Goal: Information Seeking & Learning: Learn about a topic

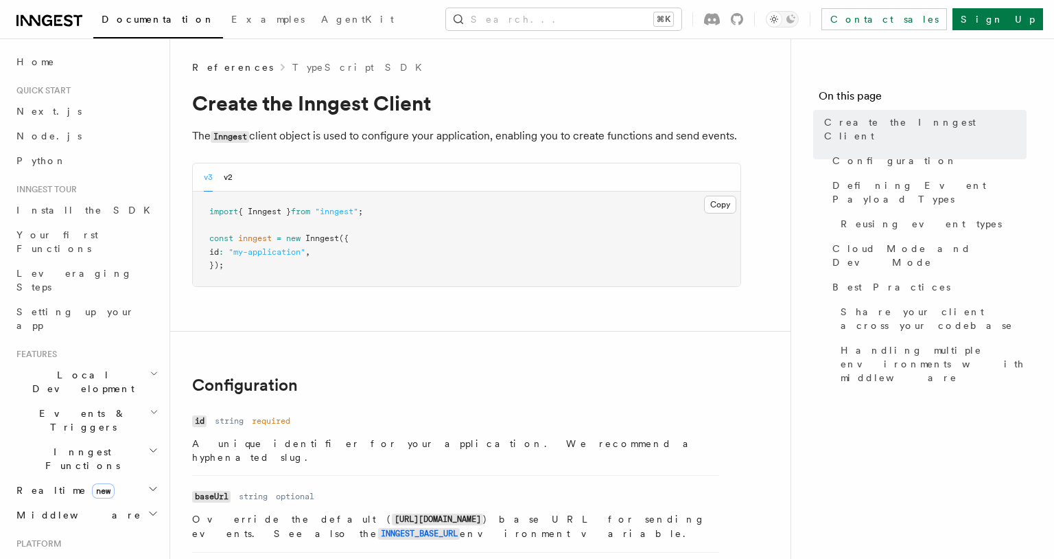
scroll to position [811, 0]
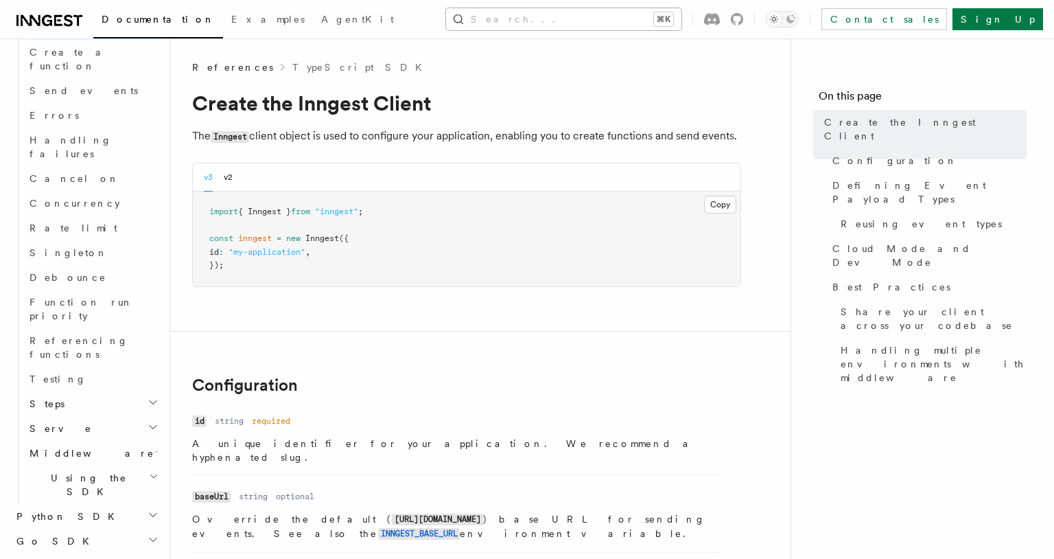
click at [537, 17] on button "Search... ⌘K" at bounding box center [563, 19] width 235 height 22
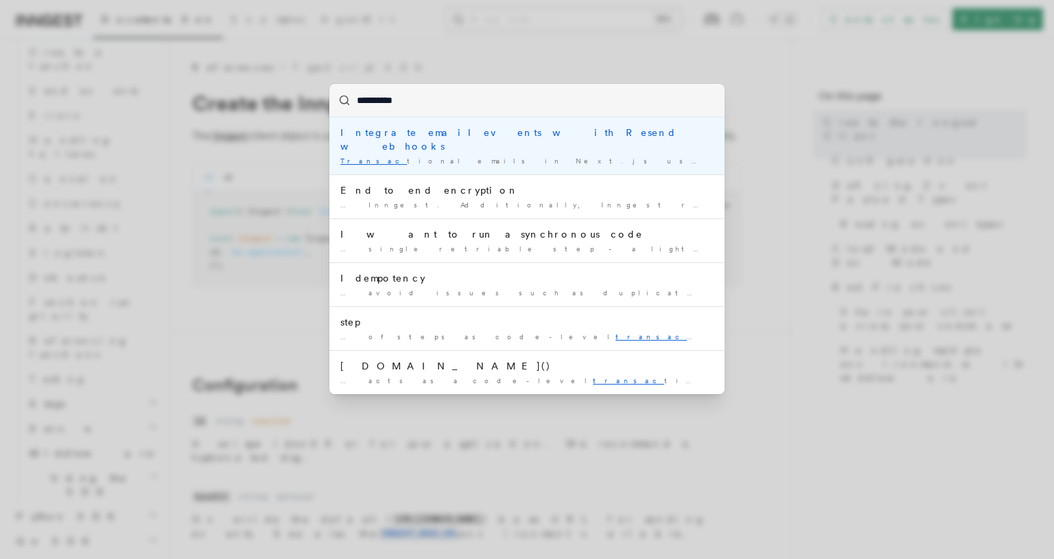
type input "**********"
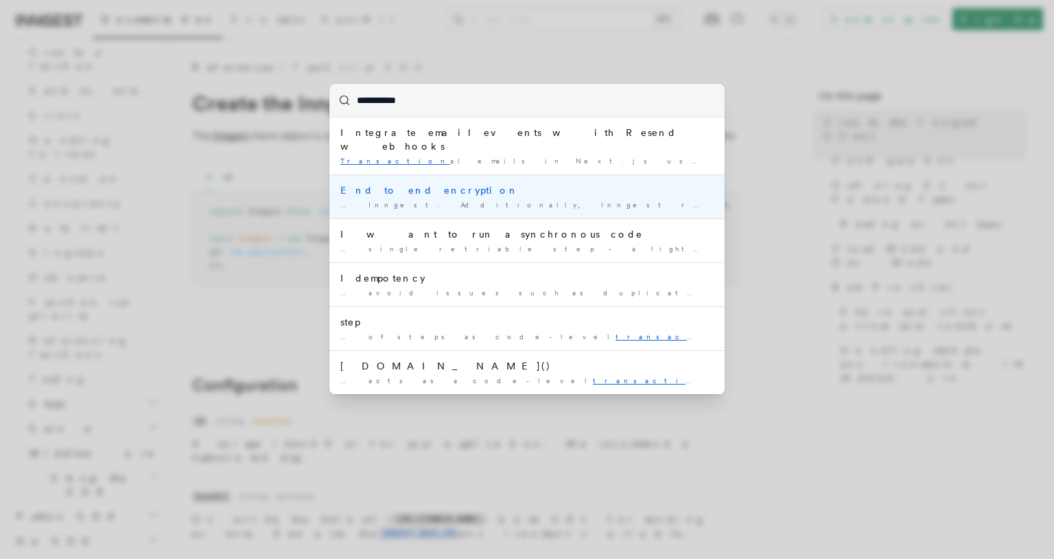
click at [579, 200] on div "… Inngest. Additionally, Inngest runs steps transaction ally, and stores the ou…" at bounding box center [526, 205] width 373 height 10
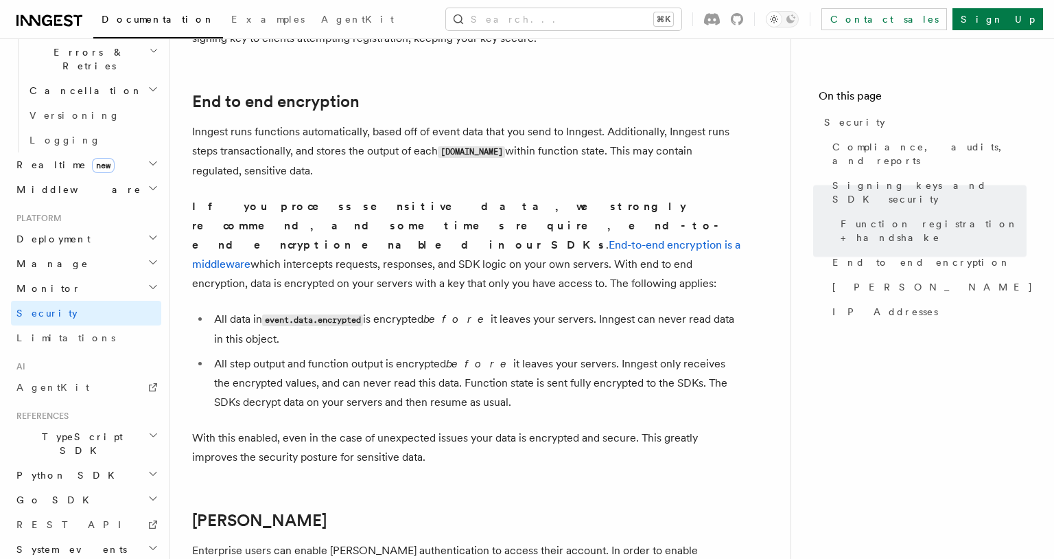
scroll to position [1060, 0]
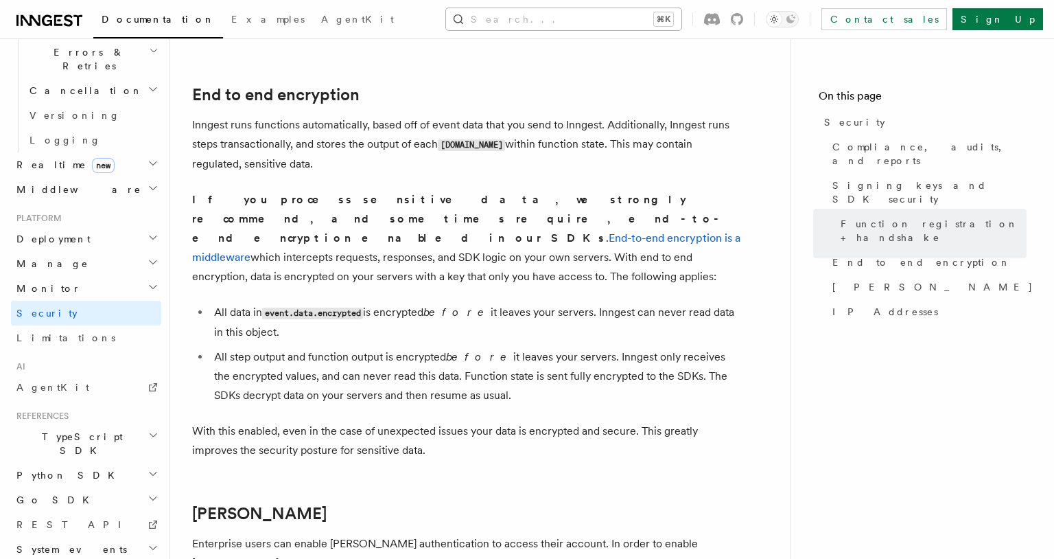
click at [598, 29] on button "Search... ⌘K" at bounding box center [563, 19] width 235 height 22
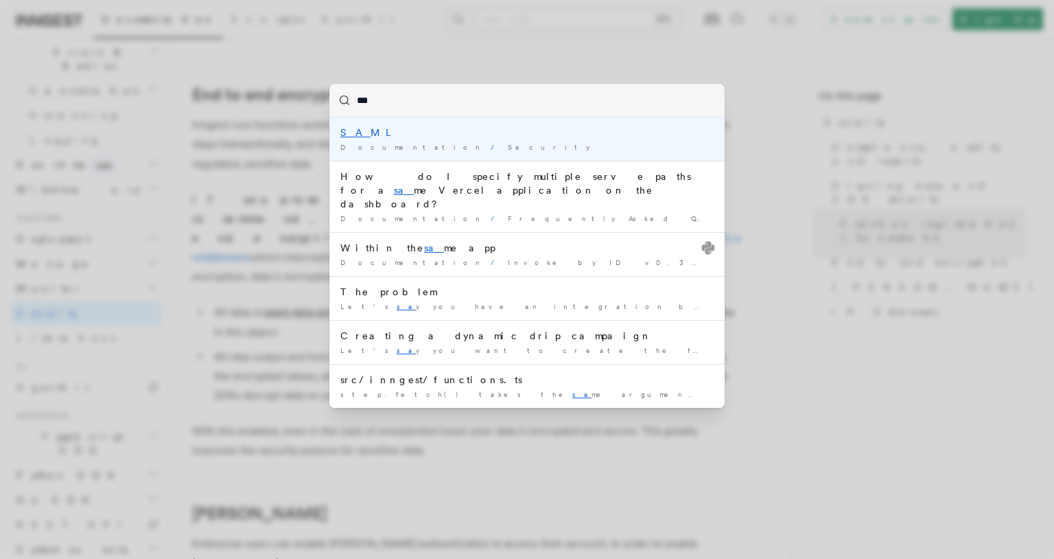
type input "****"
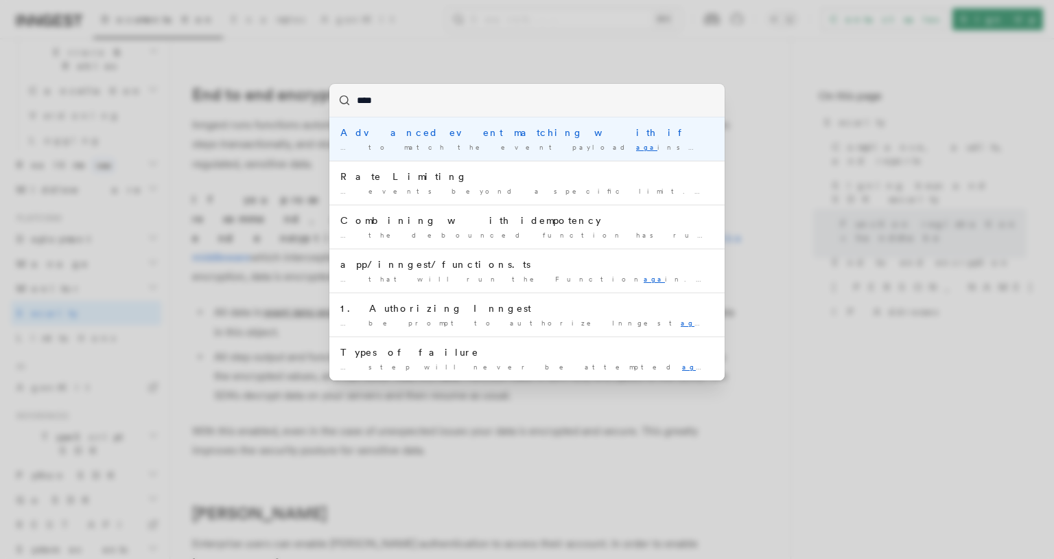
click at [560, 111] on input "****" at bounding box center [526, 100] width 395 height 33
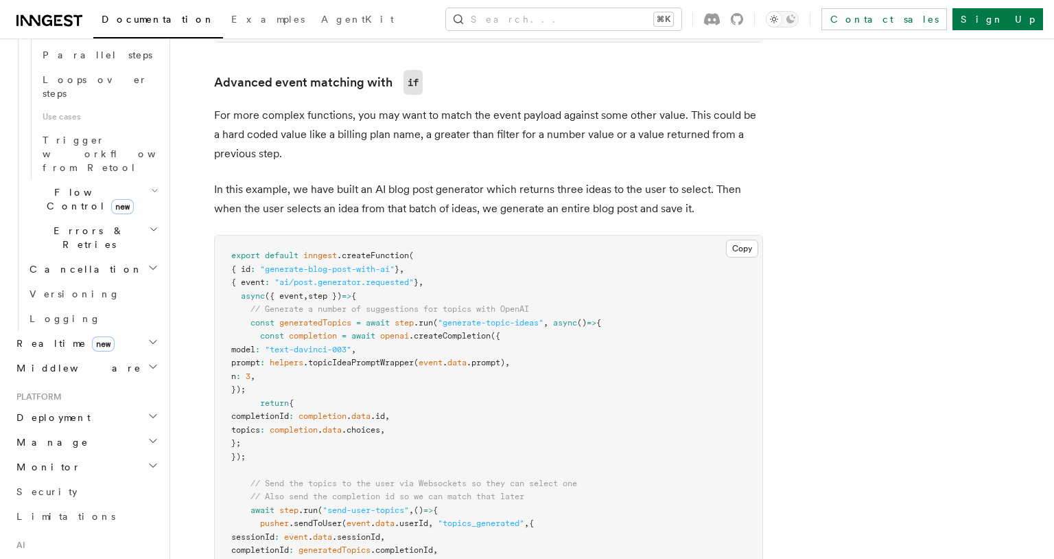
scroll to position [1215, 0]
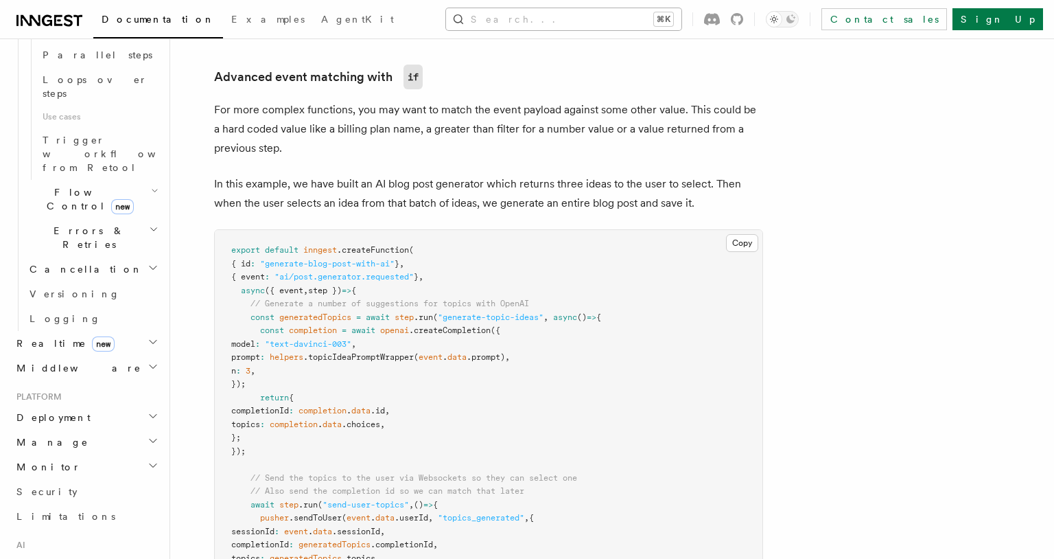
click at [567, 23] on button "Search... ⌘K" at bounding box center [563, 19] width 235 height 22
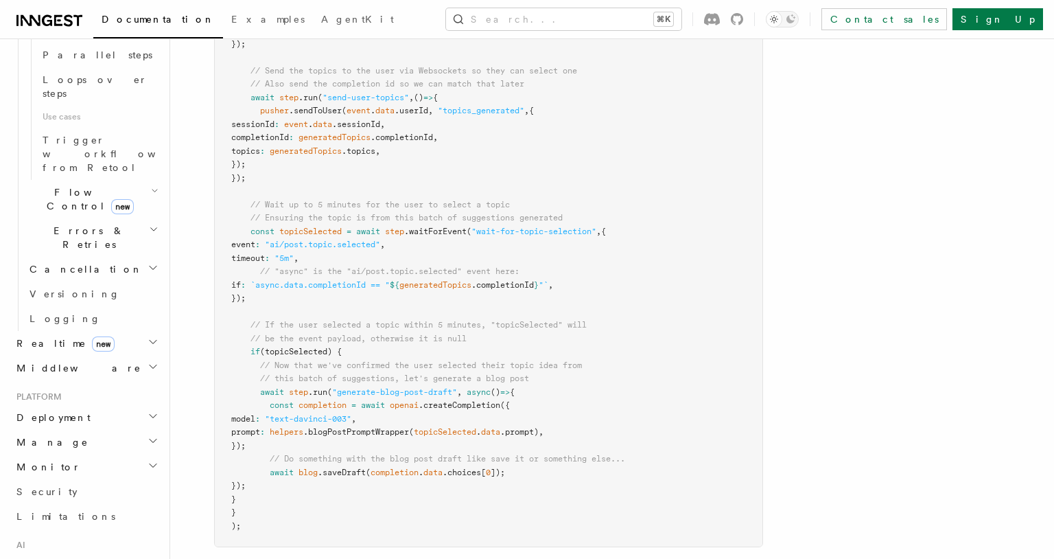
scroll to position [1612, 0]
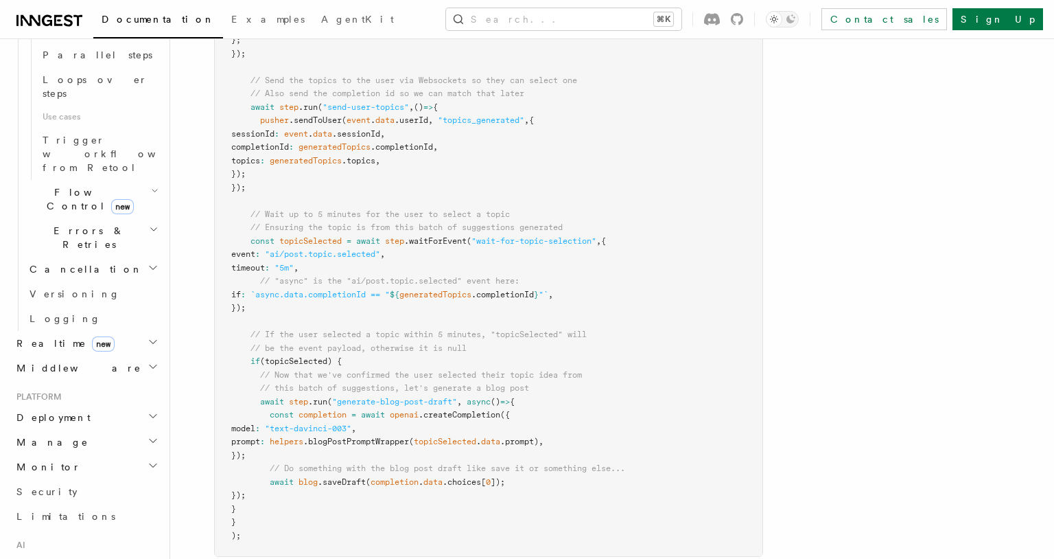
click at [322, 299] on span "`async.data.completionId == "" at bounding box center [320, 295] width 139 height 10
click at [298, 298] on span "`async.data.completionId == "" at bounding box center [320, 295] width 139 height 10
click at [362, 299] on span "`async.data.completionId == "" at bounding box center [320, 295] width 139 height 10
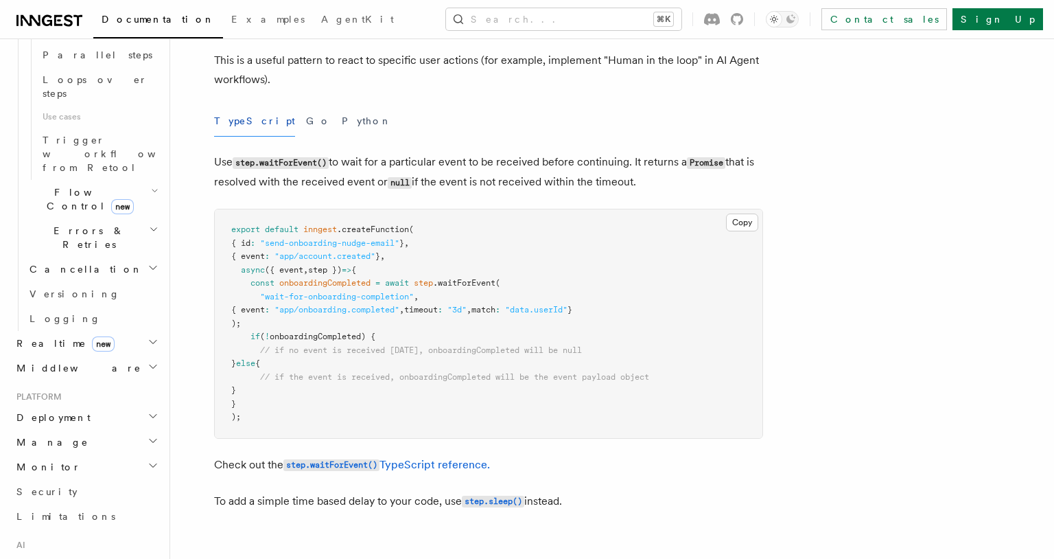
scroll to position [0, 0]
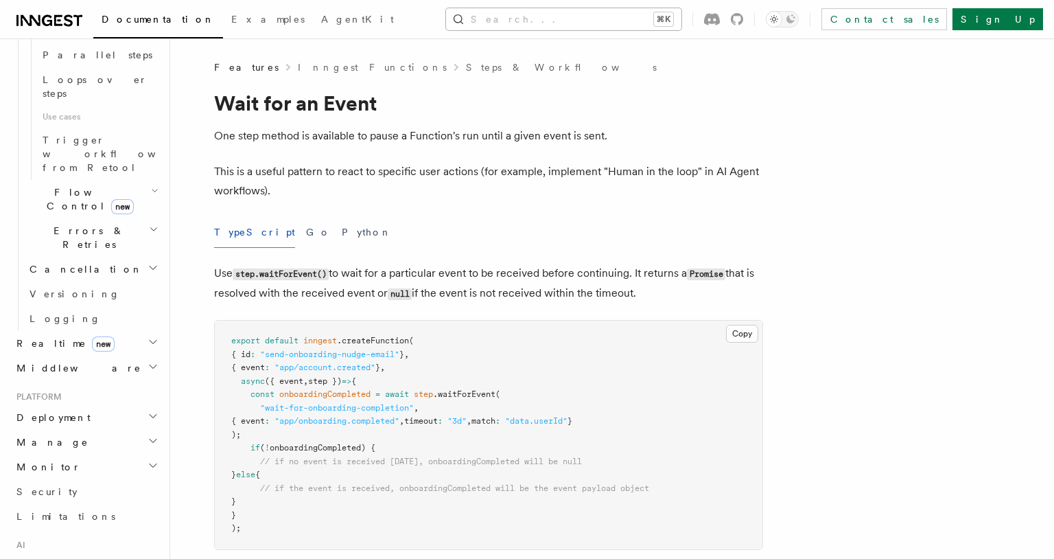
click at [602, 8] on button "Search... ⌘K" at bounding box center [563, 19] width 235 height 22
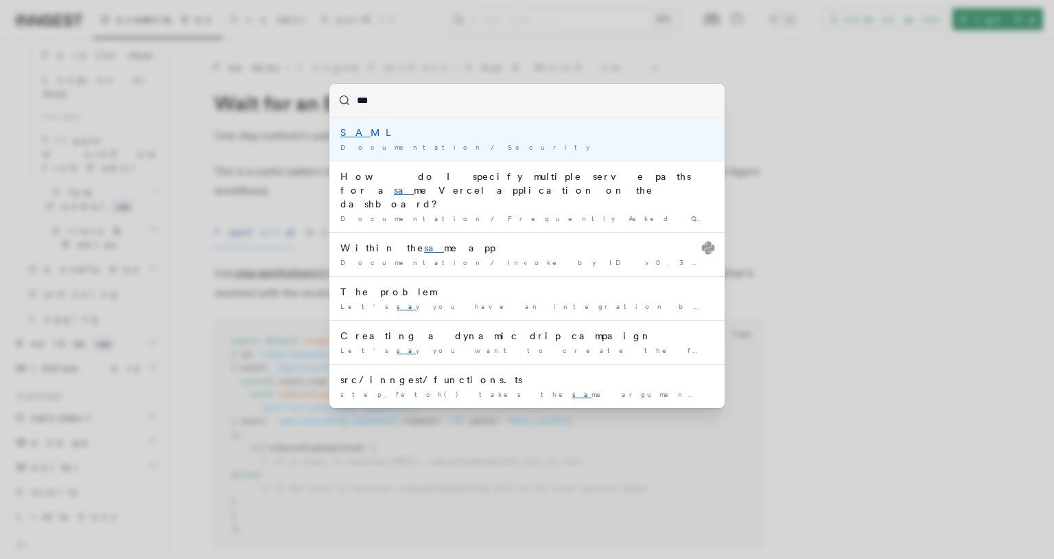
type input "****"
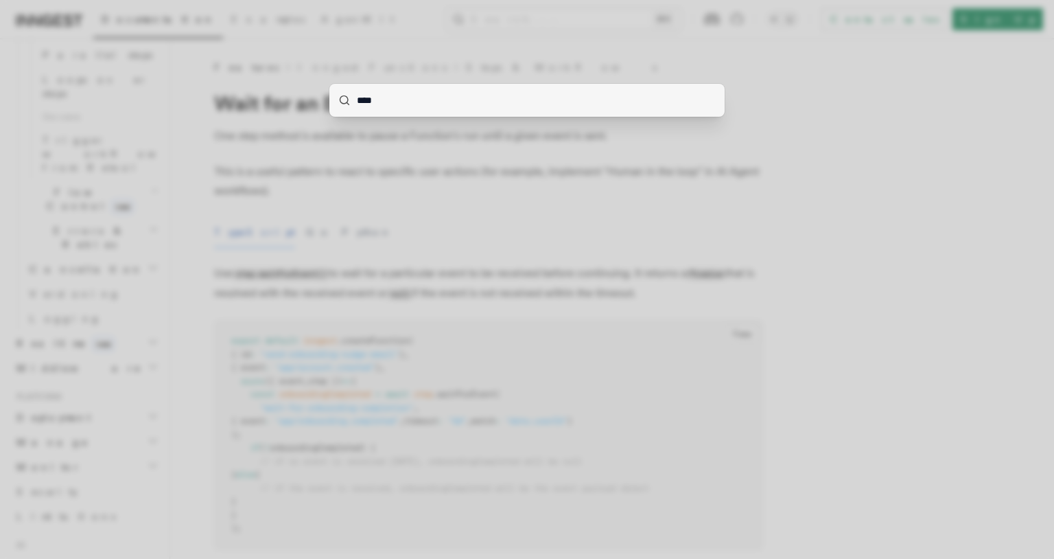
click at [499, 105] on input "****" at bounding box center [526, 100] width 395 height 33
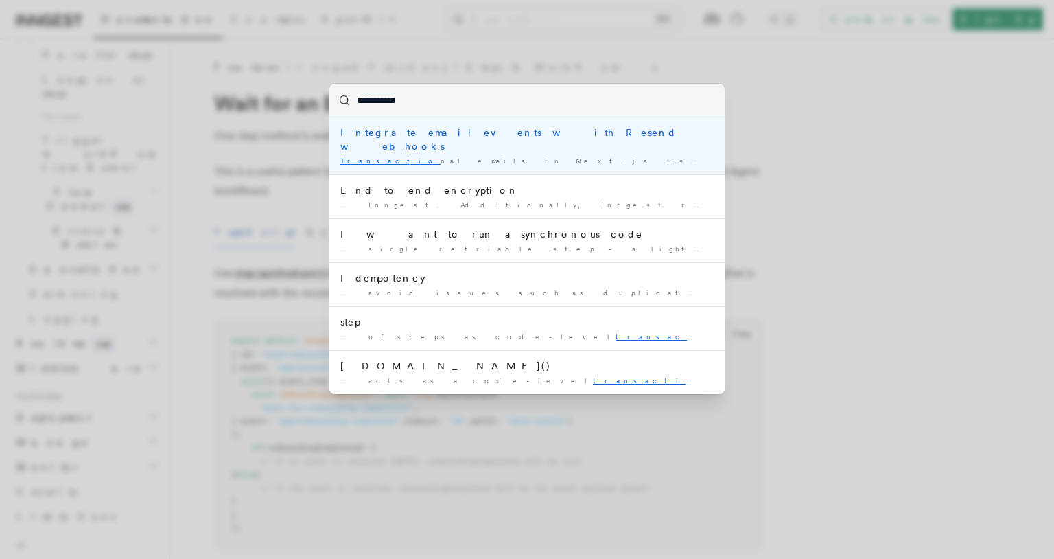
type input "**********"
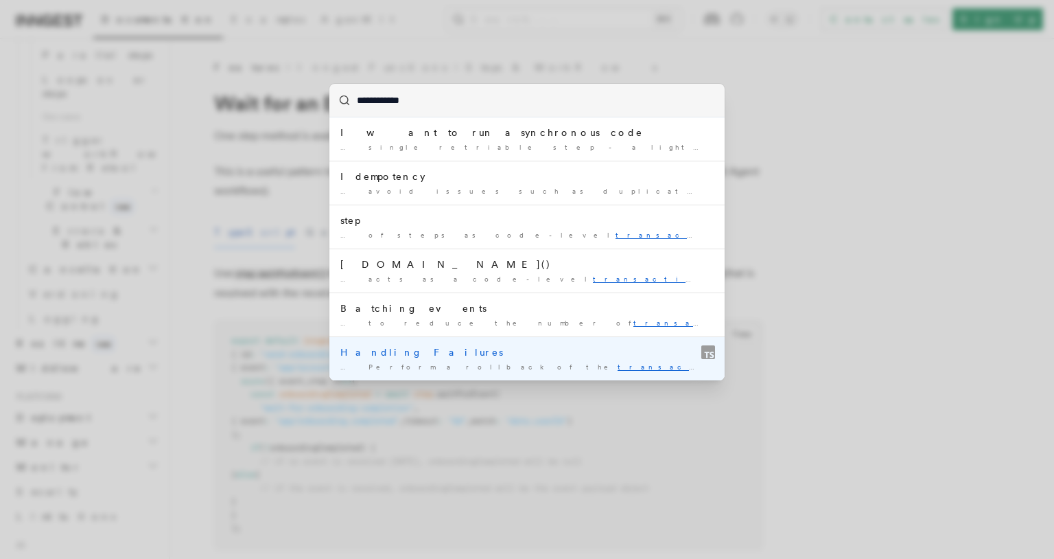
click at [476, 362] on div "… Perform a rollback of the transaction (i.e. undo work …" at bounding box center [526, 367] width 373 height 10
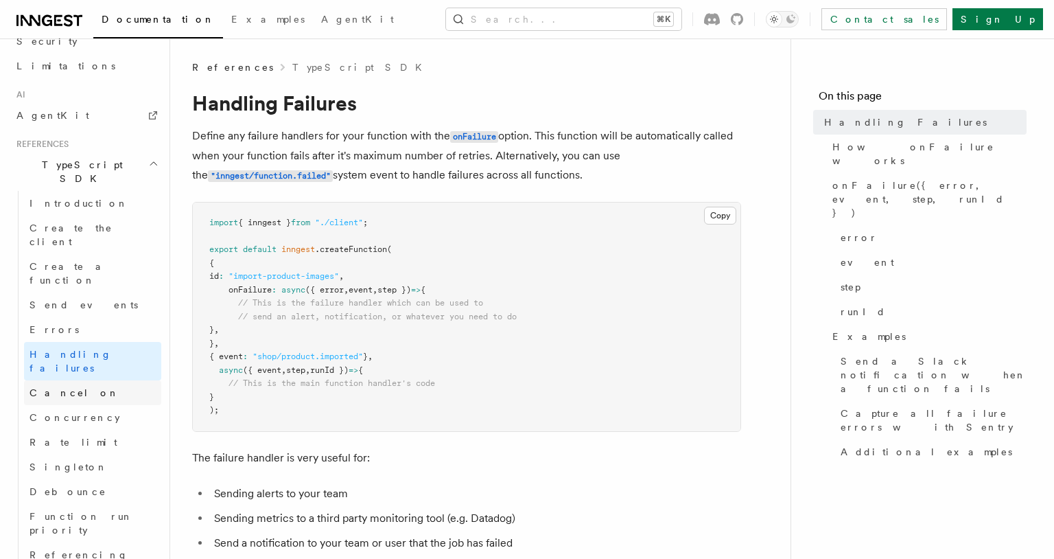
click at [65, 386] on span "Cancel on" at bounding box center [75, 393] width 90 height 14
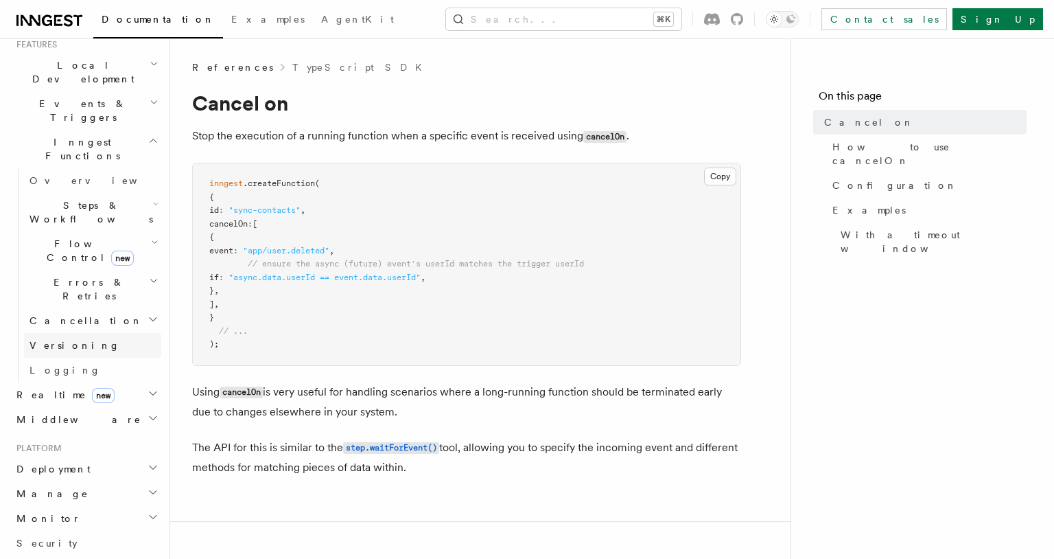
scroll to position [399, 0]
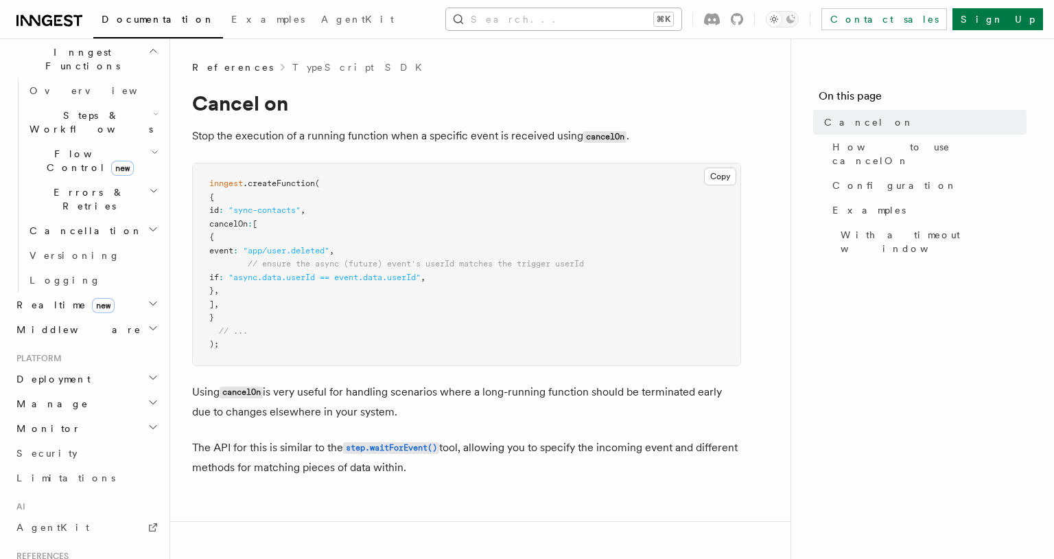
click at [465, 20] on icon "button" at bounding box center [459, 19] width 14 height 14
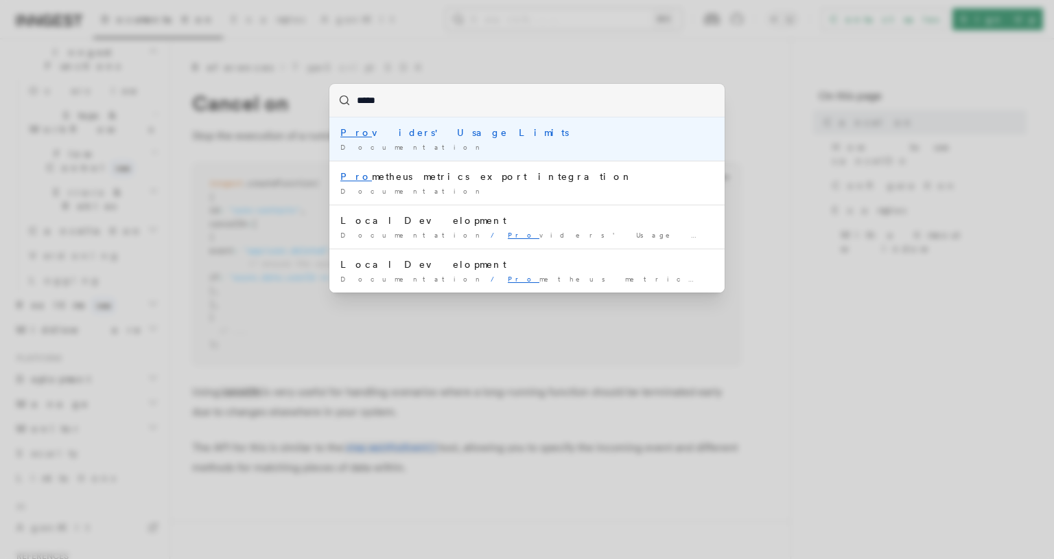
type input "******"
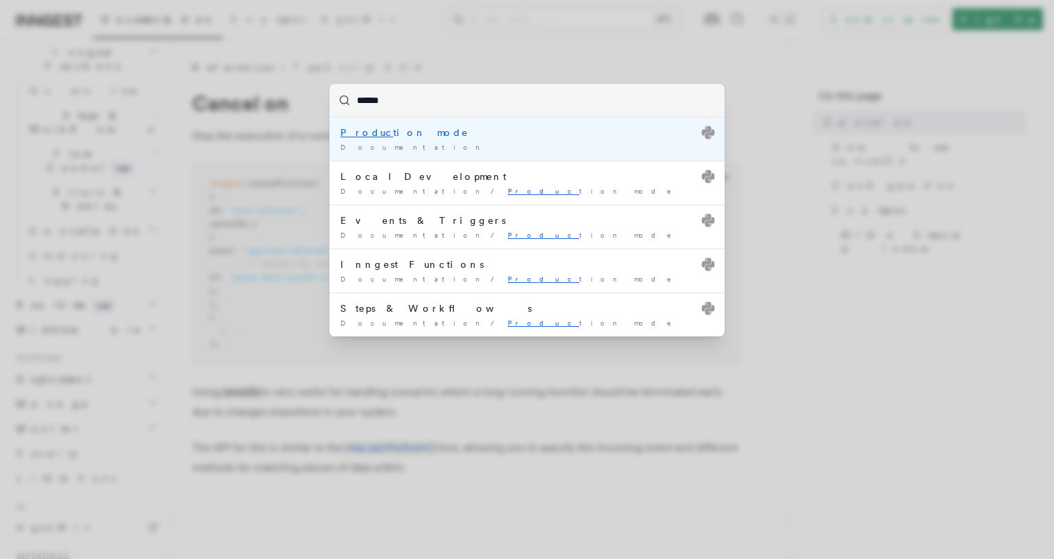
click at [475, 146] on div "Documentation /" at bounding box center [526, 147] width 373 height 10
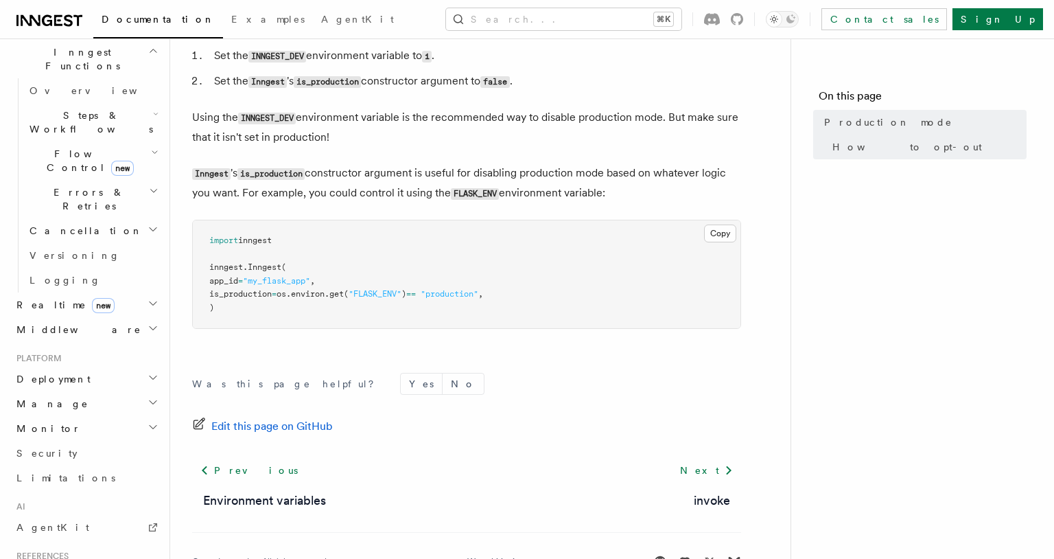
scroll to position [292, 0]
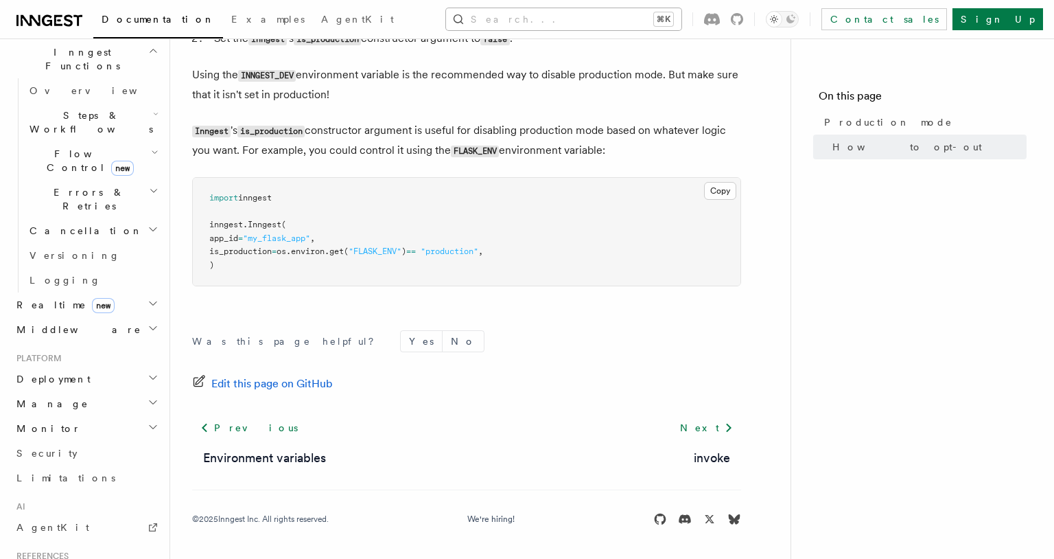
click at [542, 9] on button "Search... ⌘K" at bounding box center [563, 19] width 235 height 22
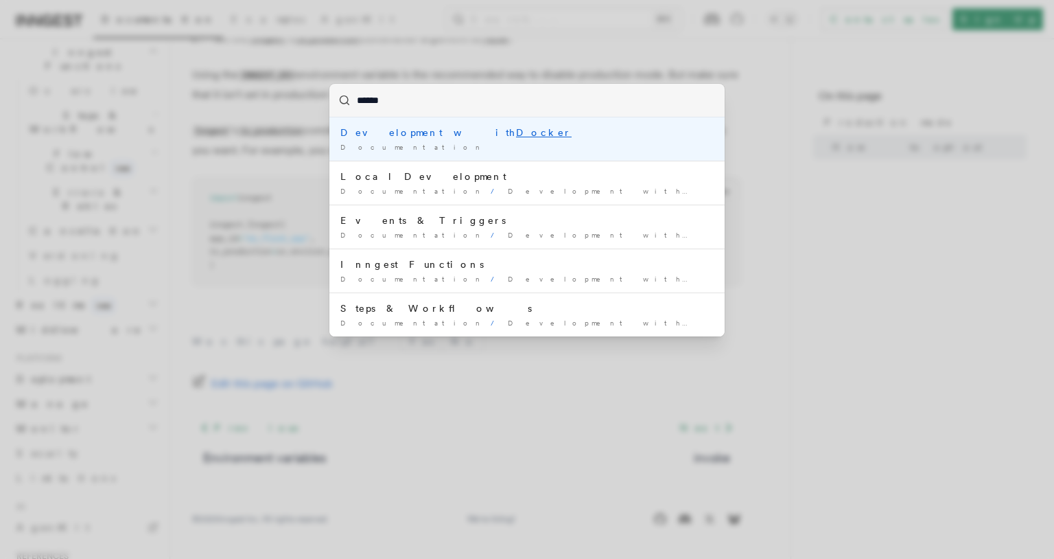
type input "******"
click at [260, 262] on div "****** Development with Docker Documentation / Local Development Documentation …" at bounding box center [527, 279] width 1054 height 559
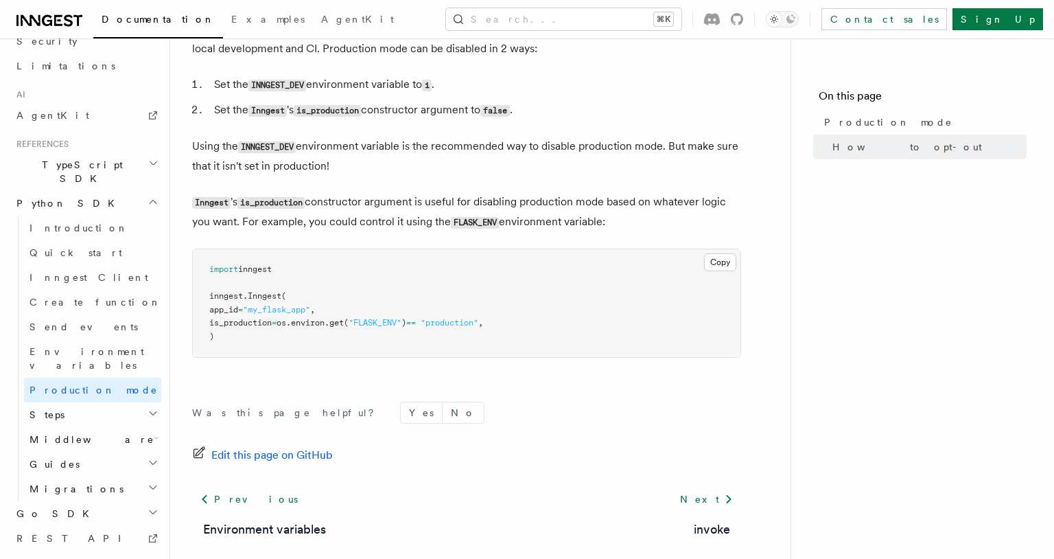
scroll to position [759, 0]
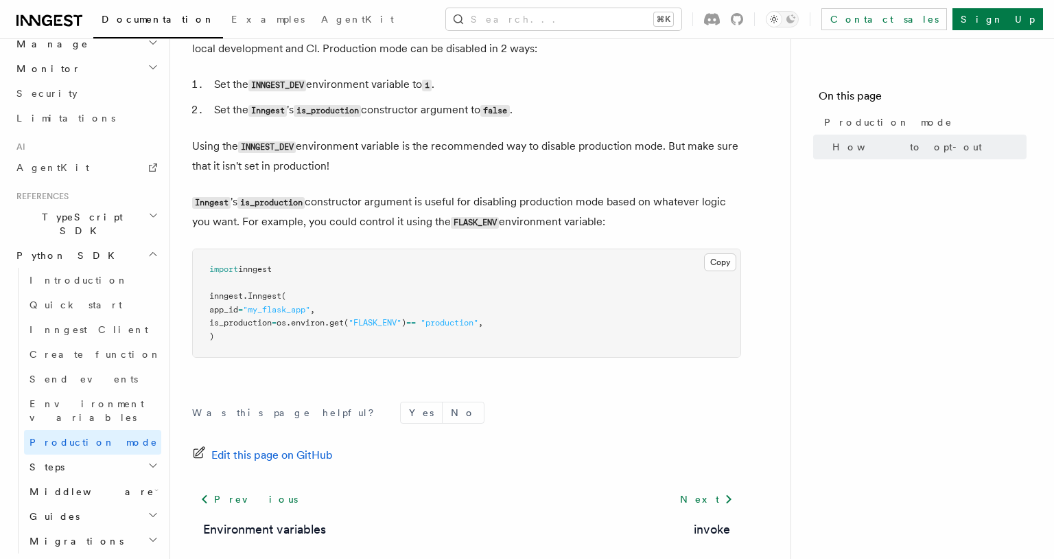
click at [113, 205] on h2 "TypeScript SDK" at bounding box center [86, 224] width 150 height 38
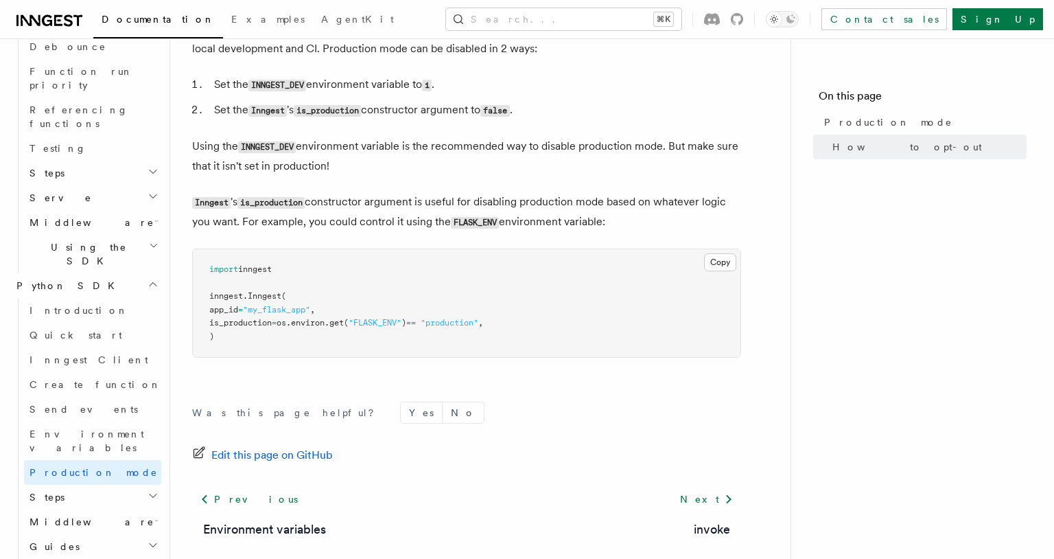
scroll to position [131, 0]
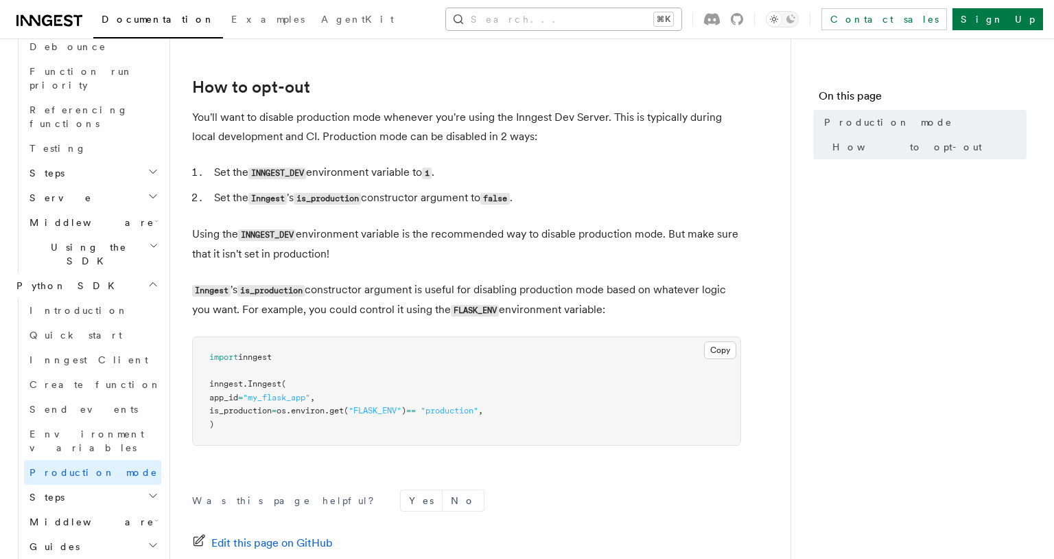
click at [570, 19] on button "Search... ⌘K" at bounding box center [563, 19] width 235 height 22
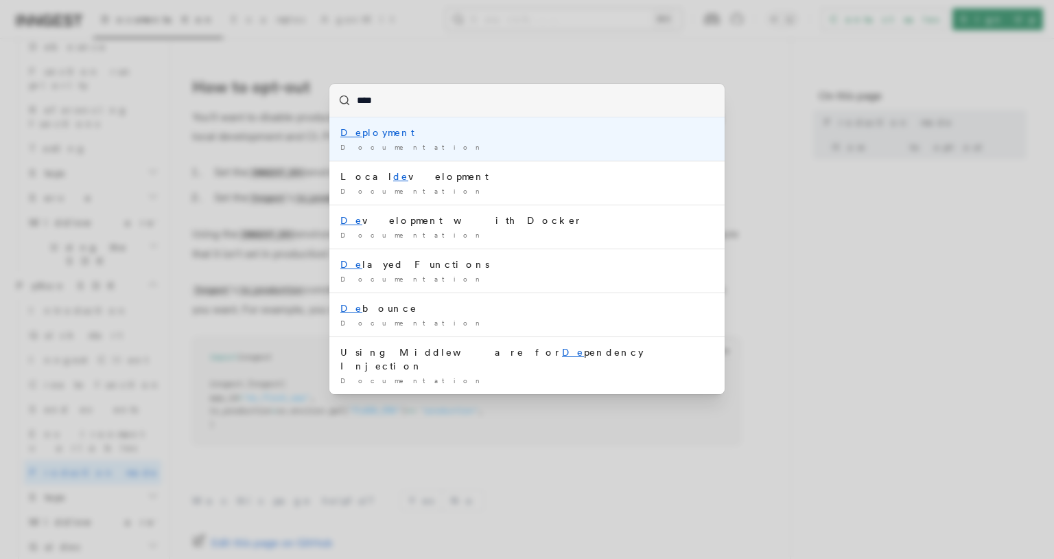
type input "*****"
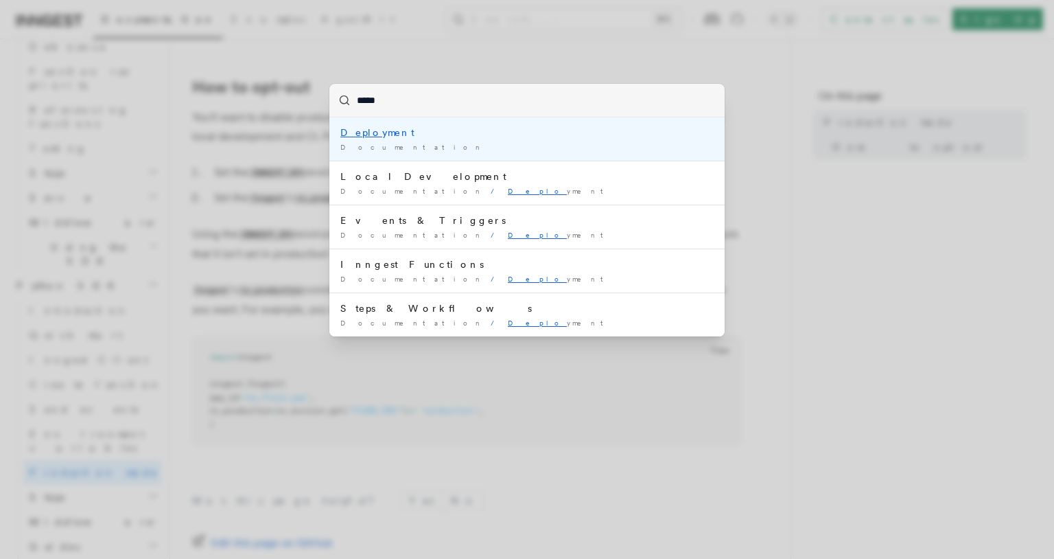
click at [471, 132] on div "Deplo yment" at bounding box center [526, 133] width 373 height 14
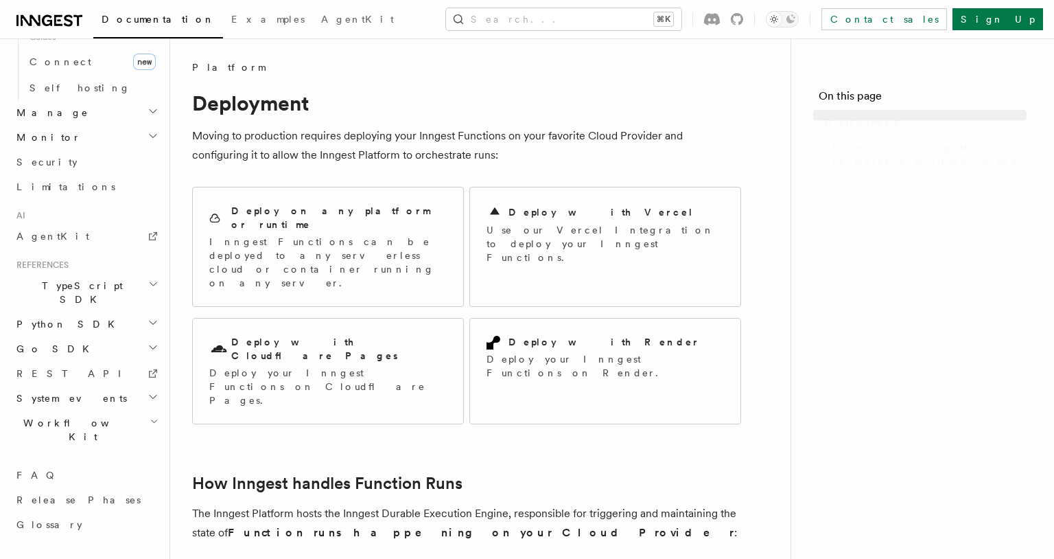
scroll to position [762, 0]
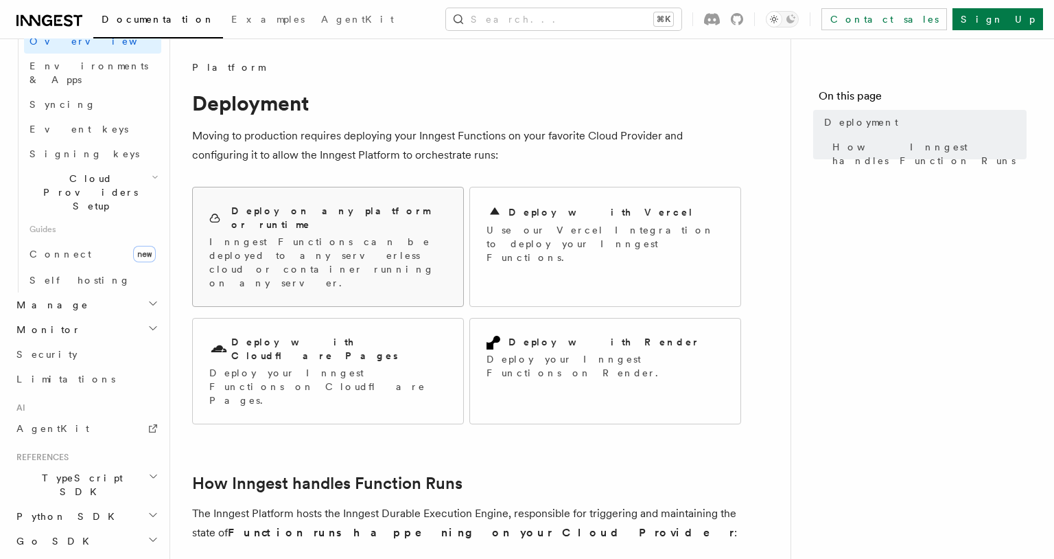
click at [366, 235] on p "Inngest Functions can be deployed to any serverless cloud or container running …" at bounding box center [327, 262] width 237 height 55
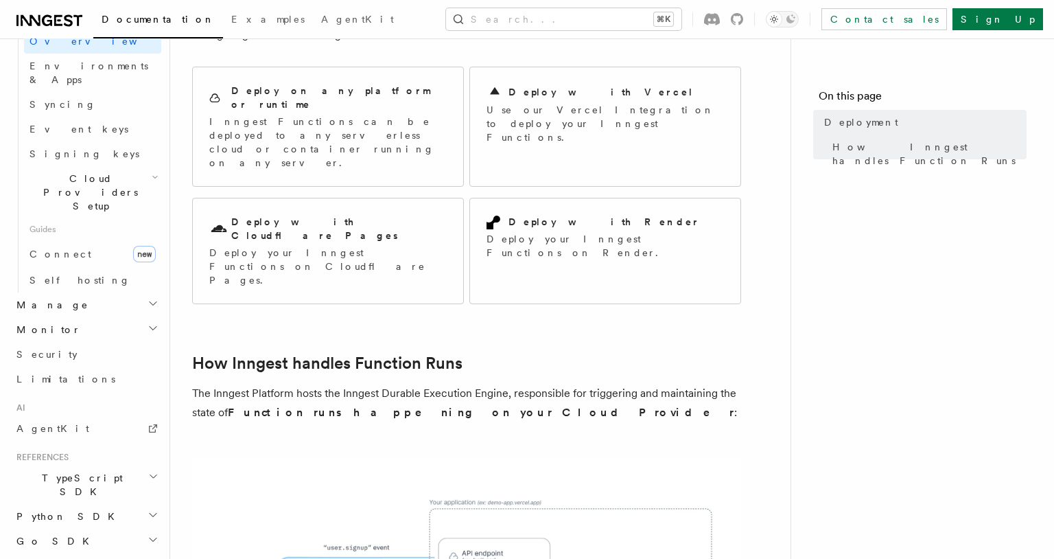
scroll to position [136, 0]
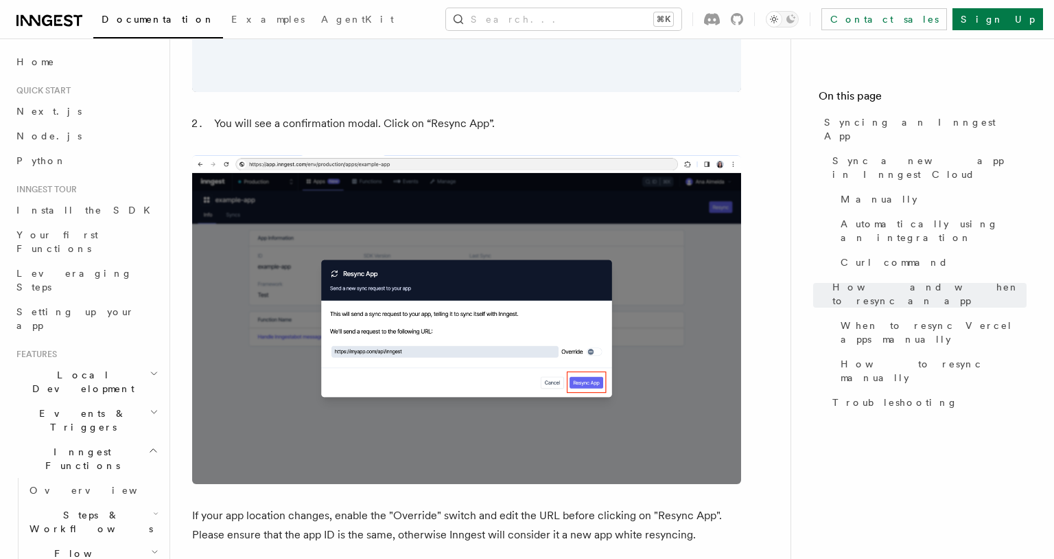
scroll to position [3040, 0]
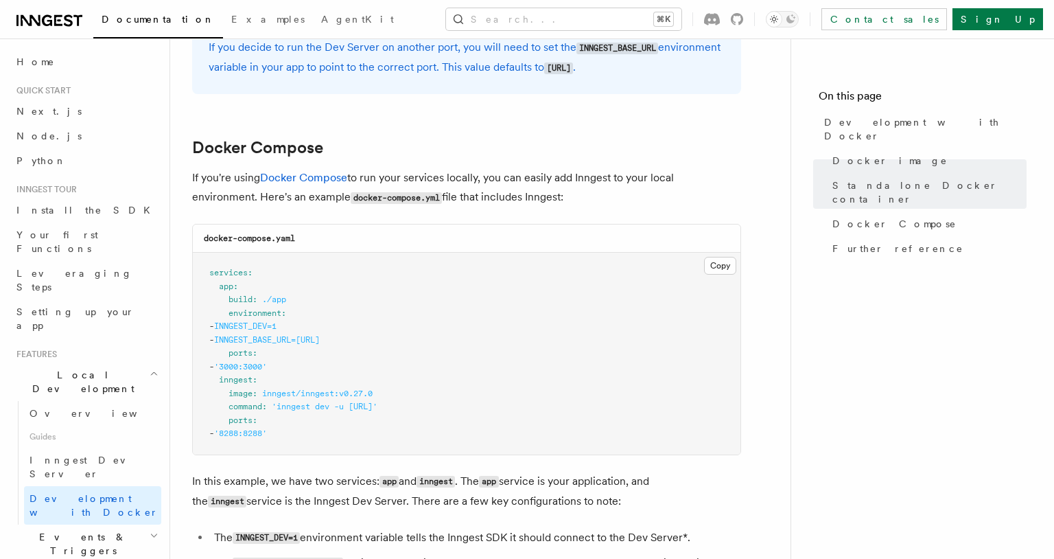
scroll to position [841, 0]
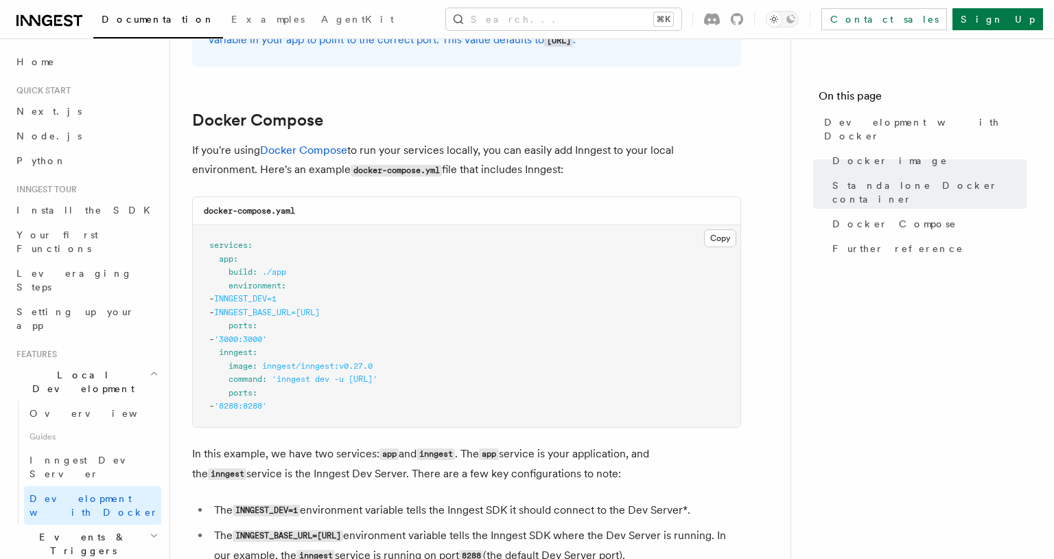
click at [372, 322] on pre "services : app : build : ./app environment : - INNGEST_DEV=1 - INNGEST_BASE_URL…" at bounding box center [467, 326] width 548 height 202
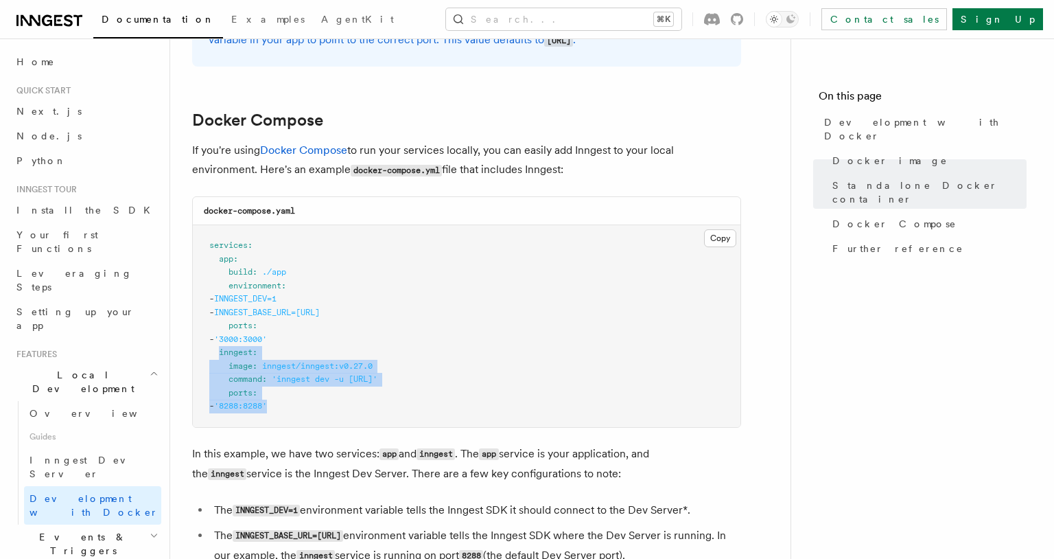
drag, startPoint x: 218, startPoint y: 358, endPoint x: 332, endPoint y: 423, distance: 130.9
click at [332, 423] on pre "services : app : build : ./app environment : - INNGEST_DEV=1 - INNGEST_BASE_URL…" at bounding box center [467, 326] width 548 height 202
copy code "inngest : image : inngest/inngest:v0.27.0 command : 'inngest dev -u http://app:…"
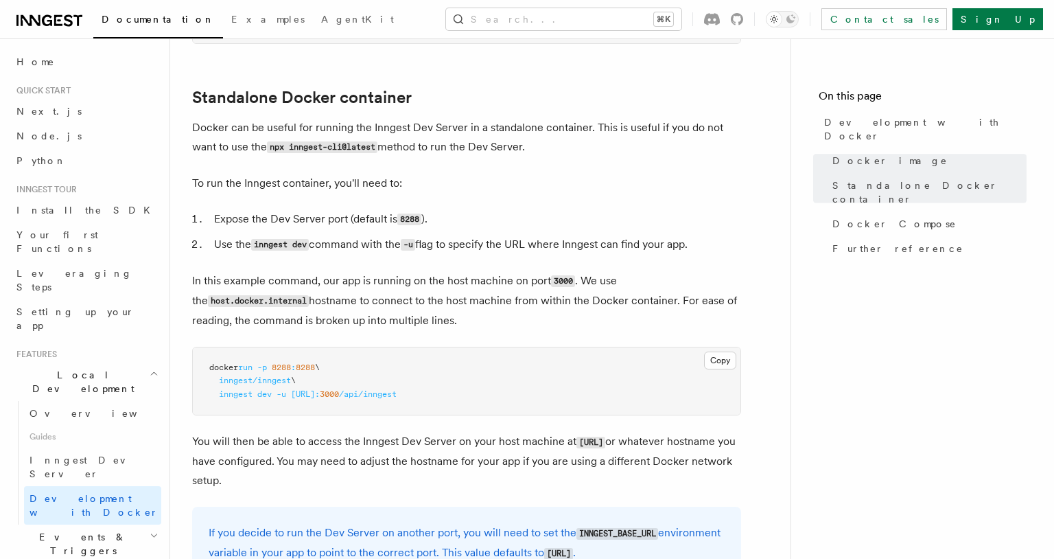
scroll to position [145, 0]
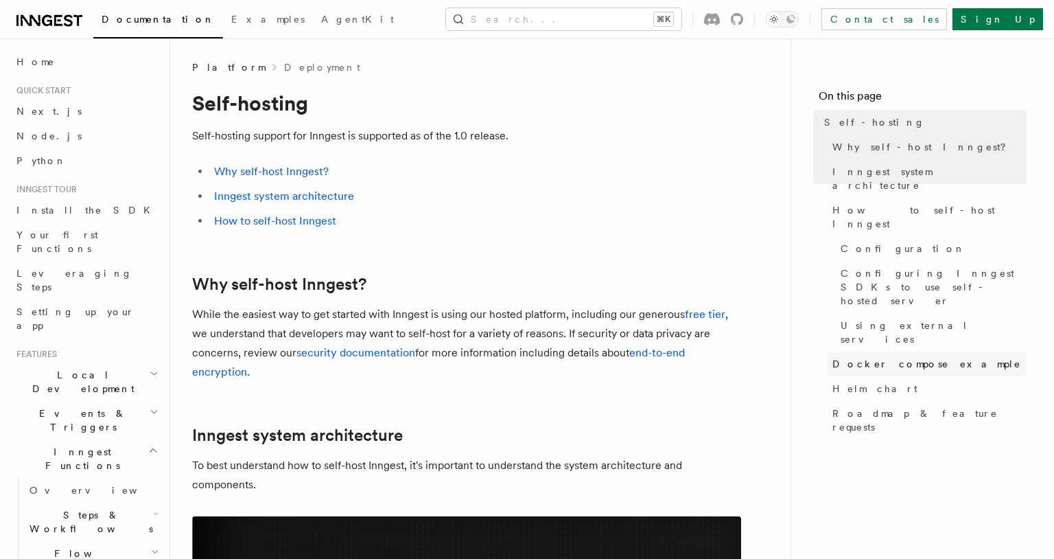
click at [892, 357] on span "Docker compose example" at bounding box center [927, 364] width 189 height 14
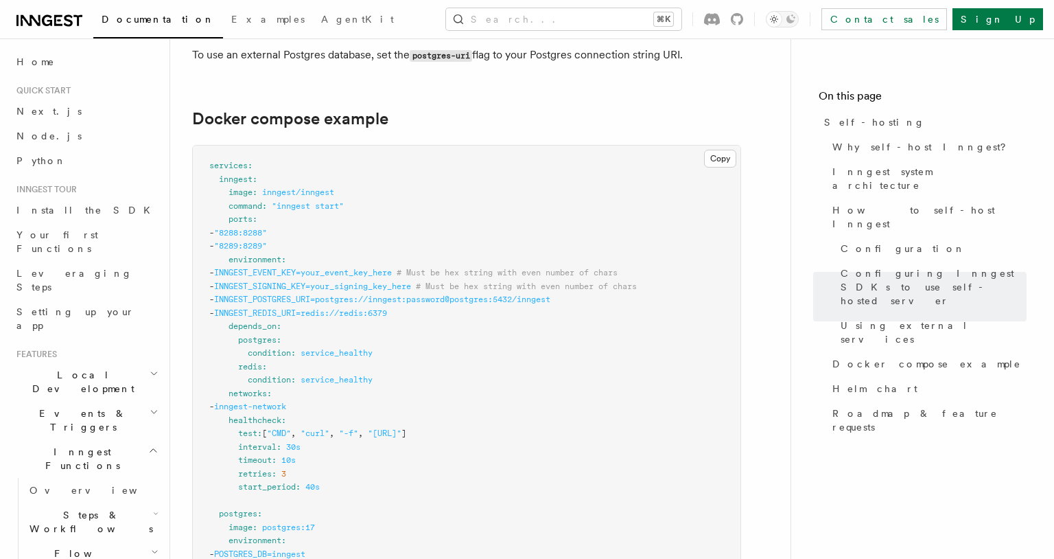
scroll to position [3639, 0]
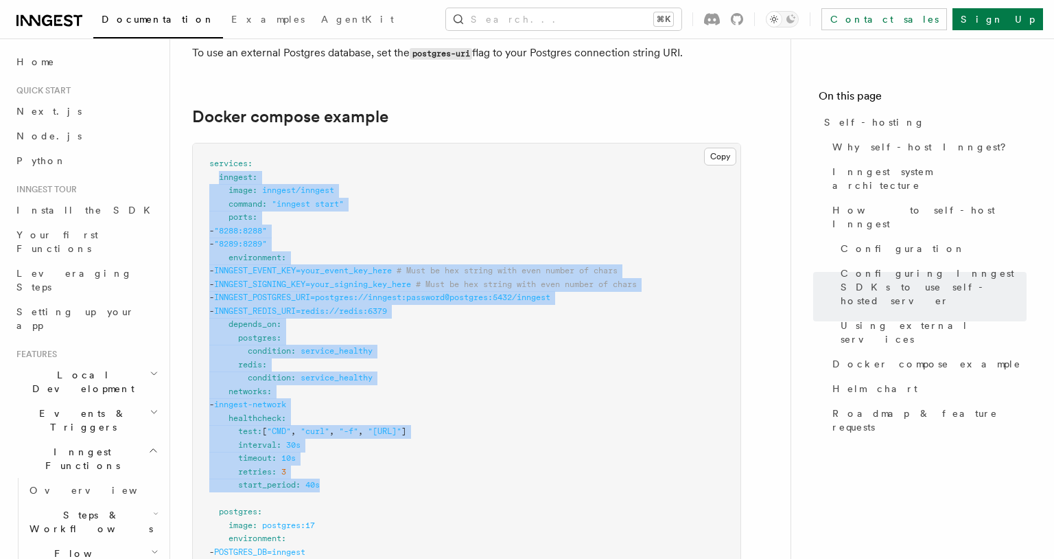
drag, startPoint x: 220, startPoint y: 143, endPoint x: 358, endPoint y: 457, distance: 342.6
copy code "inngest : image : inngest/inngest command : "inngest start" ports : - "8288:828…"
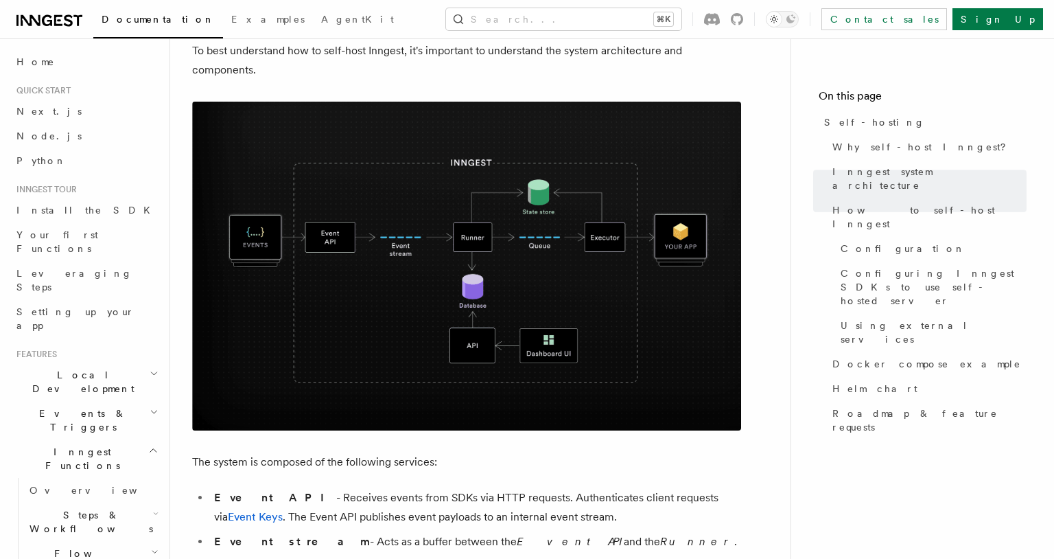
scroll to position [0, 0]
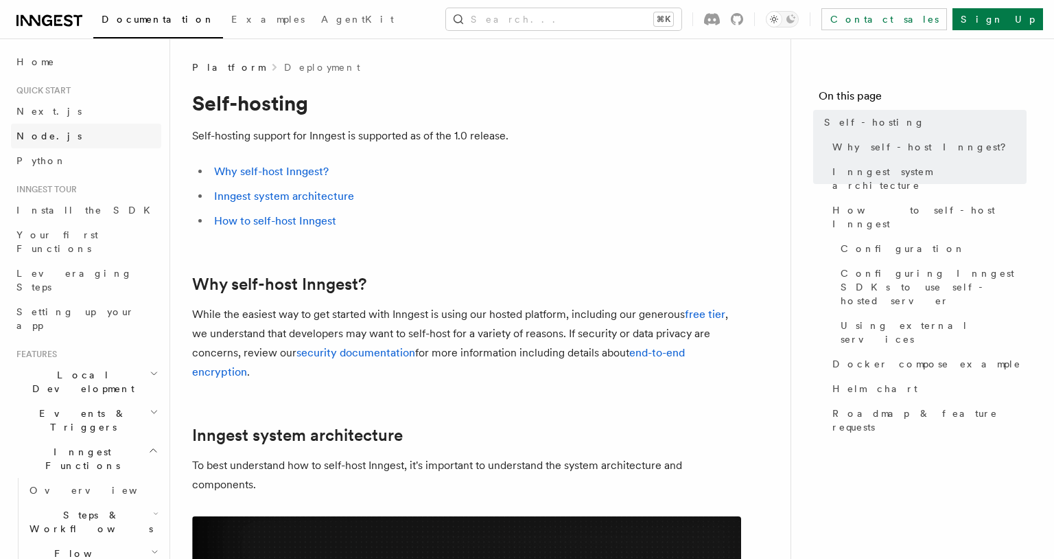
click at [39, 139] on span "Node.js" at bounding box center [48, 135] width 65 height 11
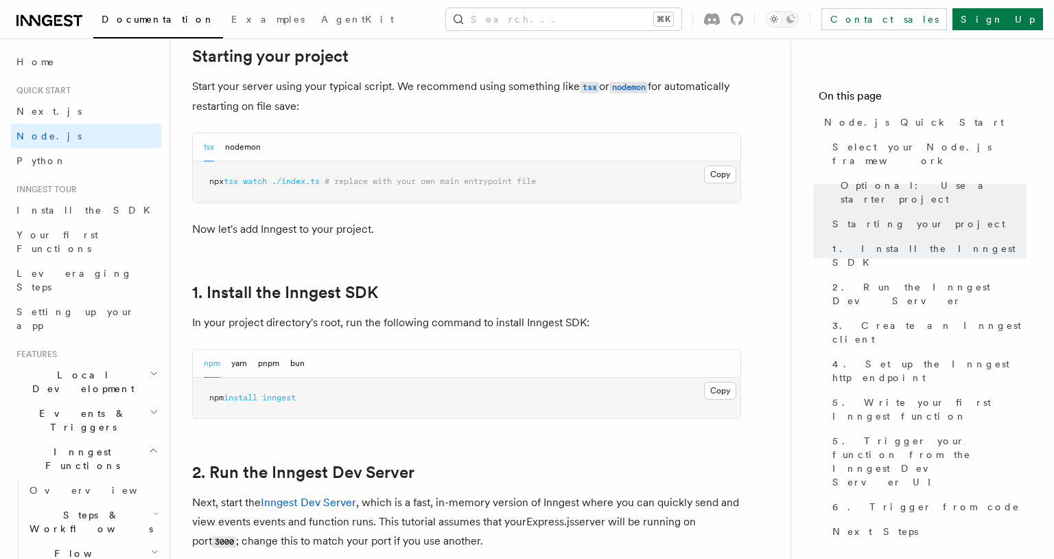
scroll to position [665, 0]
click at [279, 396] on span "inngest" at bounding box center [279, 397] width 34 height 10
copy article "npm install inngest"
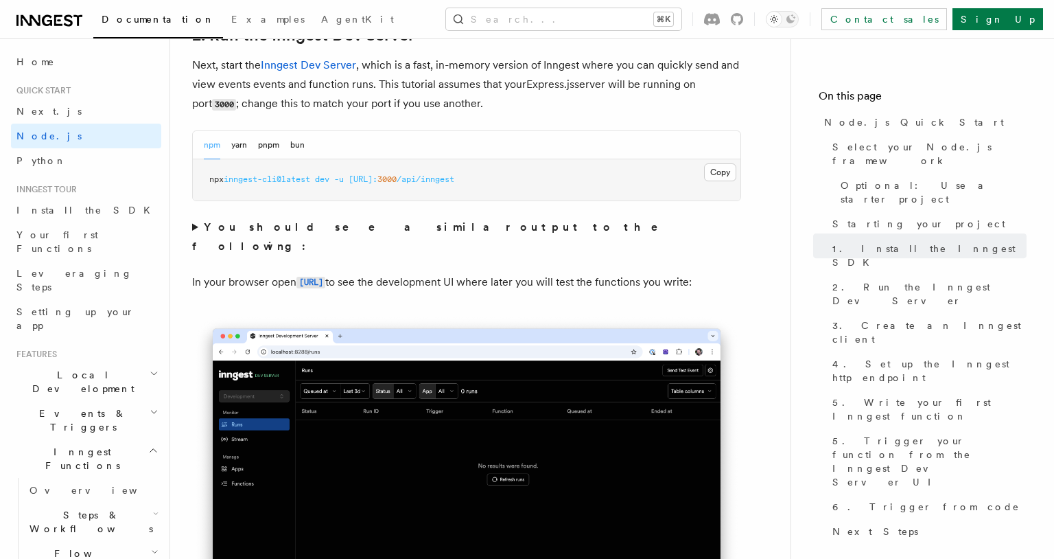
scroll to position [1081, 0]
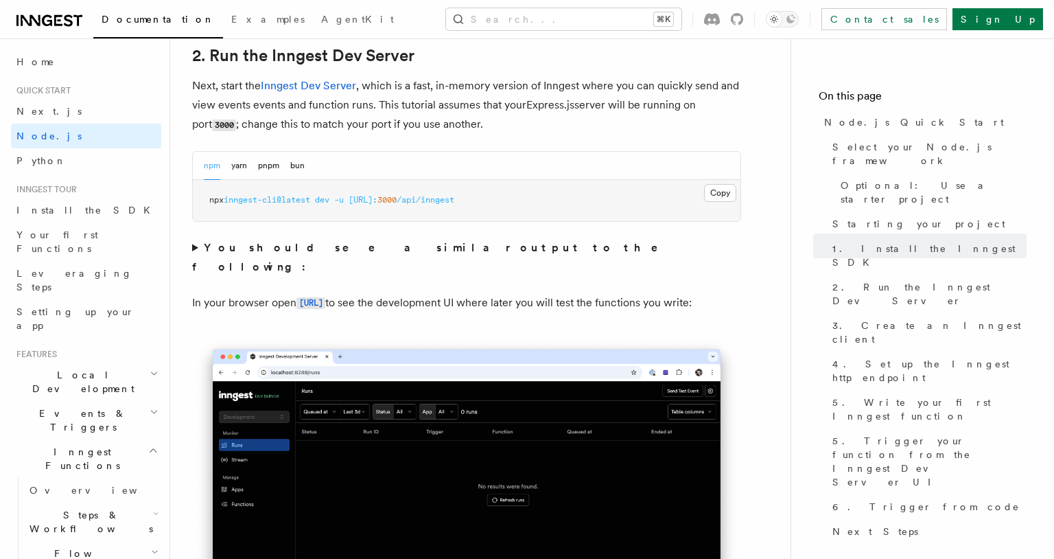
click at [719, 204] on pre "npx inngest-cli@latest dev -u http://localhost: 3000 /api/inngest" at bounding box center [467, 200] width 548 height 41
click at [719, 197] on button "Copy Copied" at bounding box center [720, 193] width 32 height 18
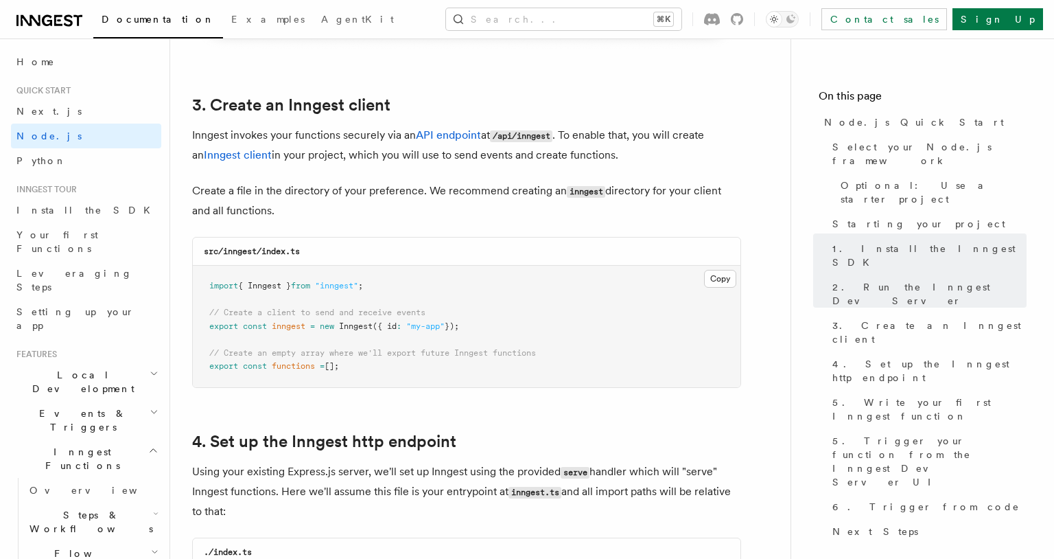
scroll to position [1719, 0]
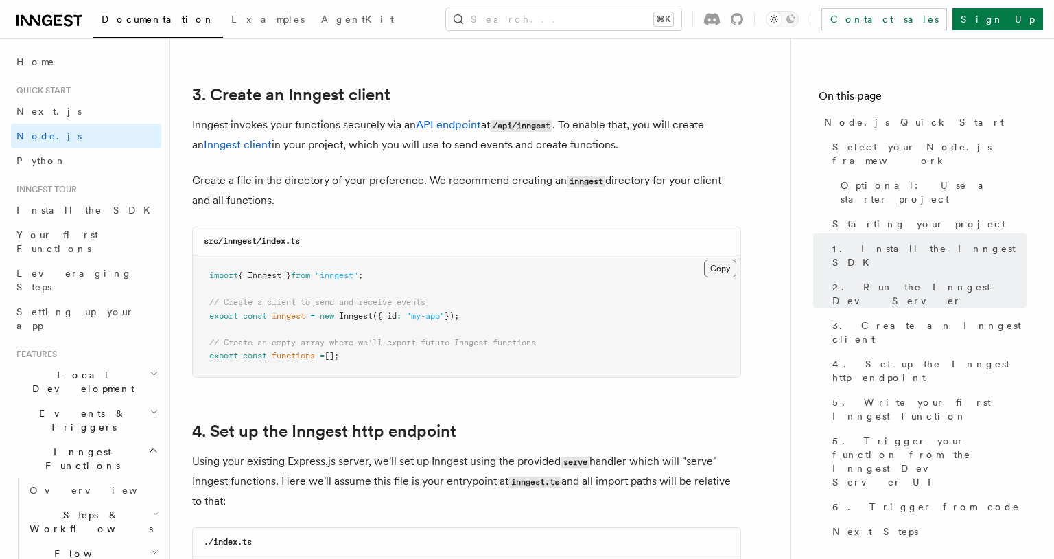
click at [717, 271] on button "Copy Copied" at bounding box center [720, 268] width 32 height 18
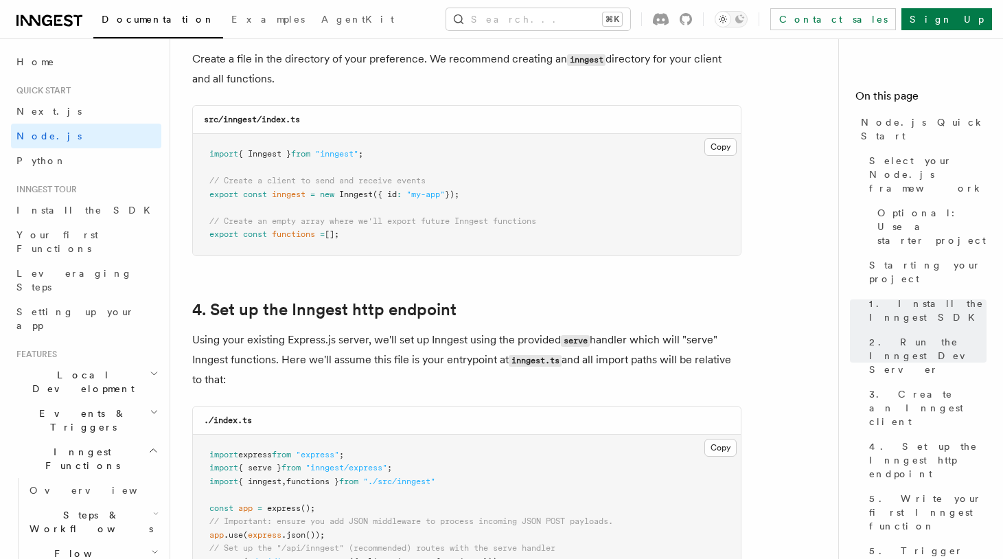
scroll to position [2095, 0]
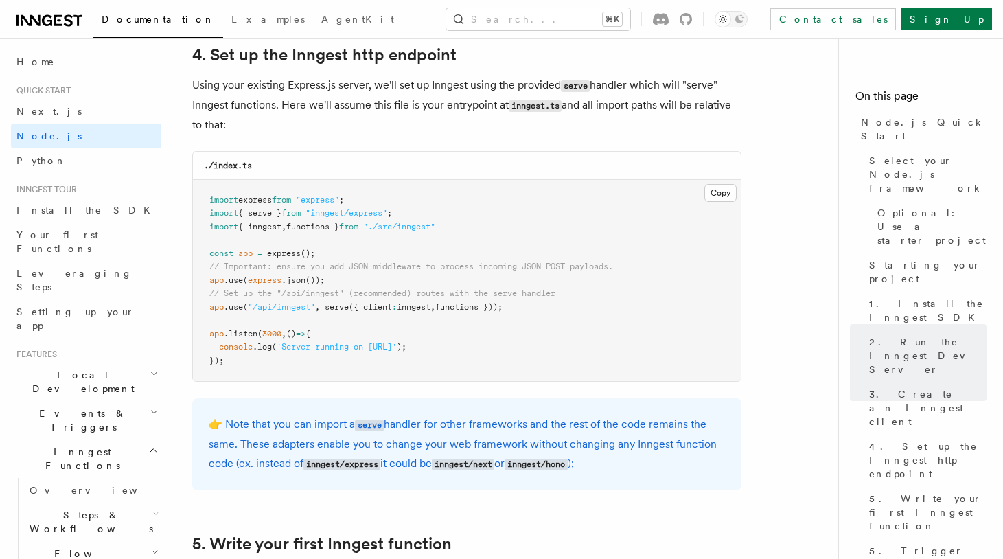
click at [366, 309] on span "({ client" at bounding box center [370, 307] width 43 height 10
click at [389, 268] on span "// Important: ensure you add JSON middleware to process incoming JSON POST payl…" at bounding box center [411, 266] width 404 height 10
click at [364, 307] on span "({ client" at bounding box center [370, 307] width 43 height 10
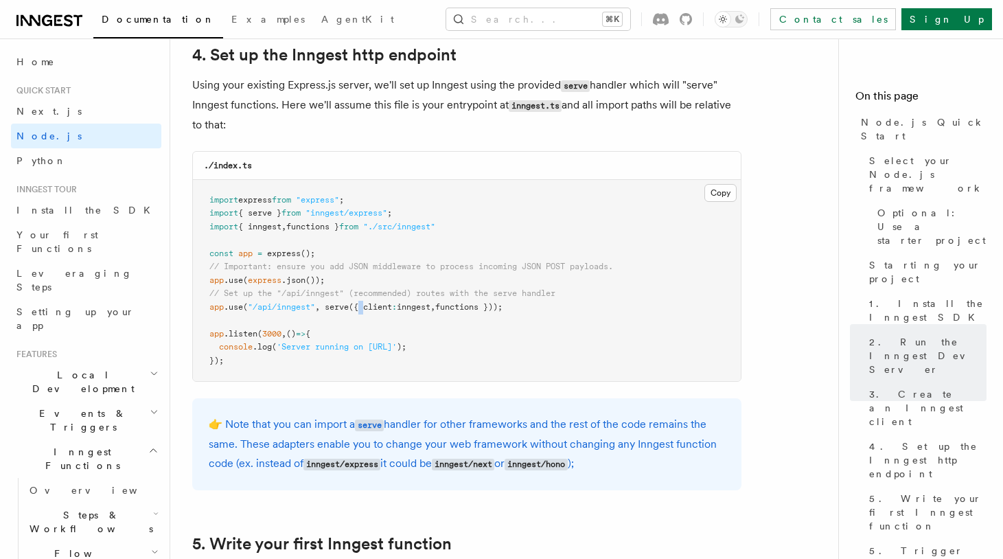
click at [364, 307] on span "({ client" at bounding box center [370, 307] width 43 height 10
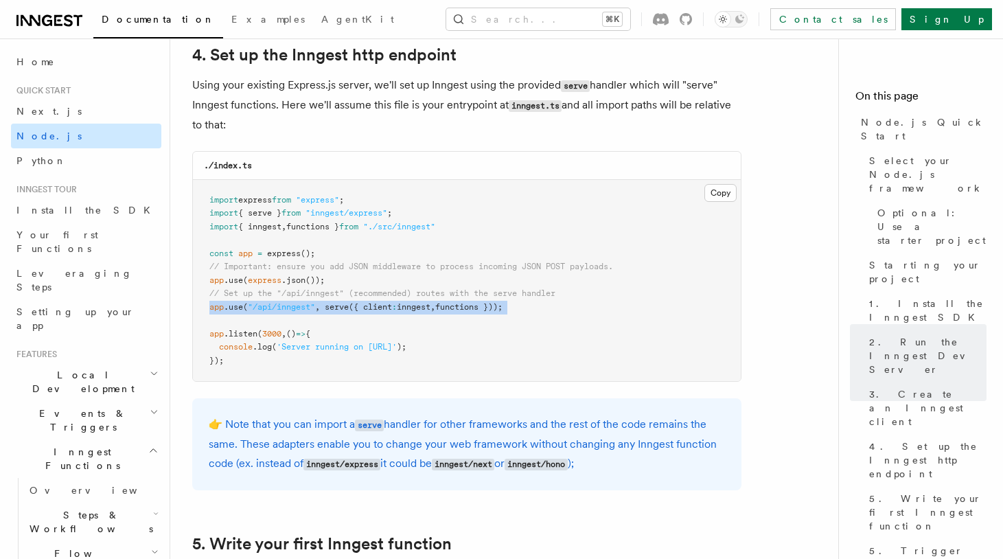
copy code "app .use ( "/api/inngest" , serve ({ client : inngest , functions }));"
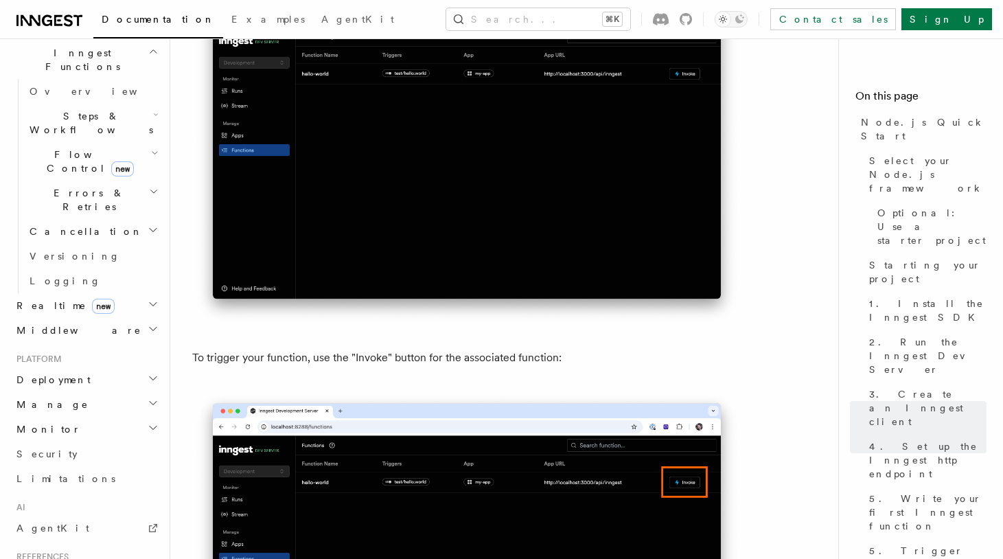
scroll to position [535, 0]
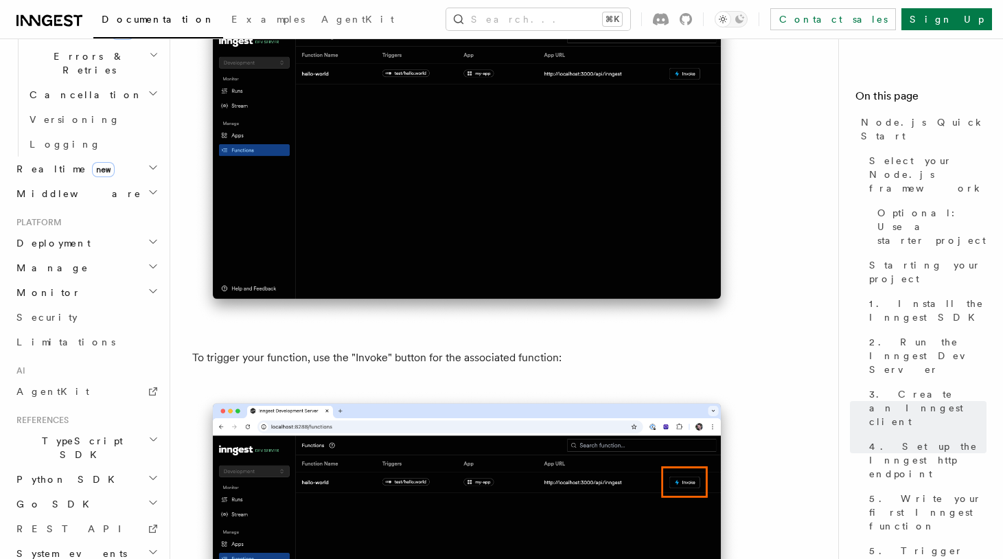
click at [101, 428] on h2 "TypeScript SDK" at bounding box center [86, 447] width 150 height 38
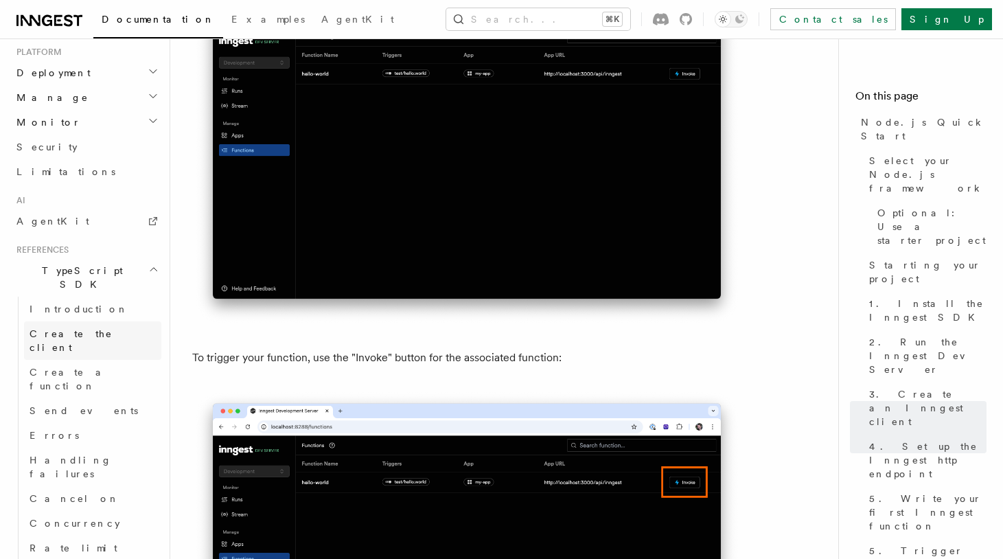
scroll to position [745, 0]
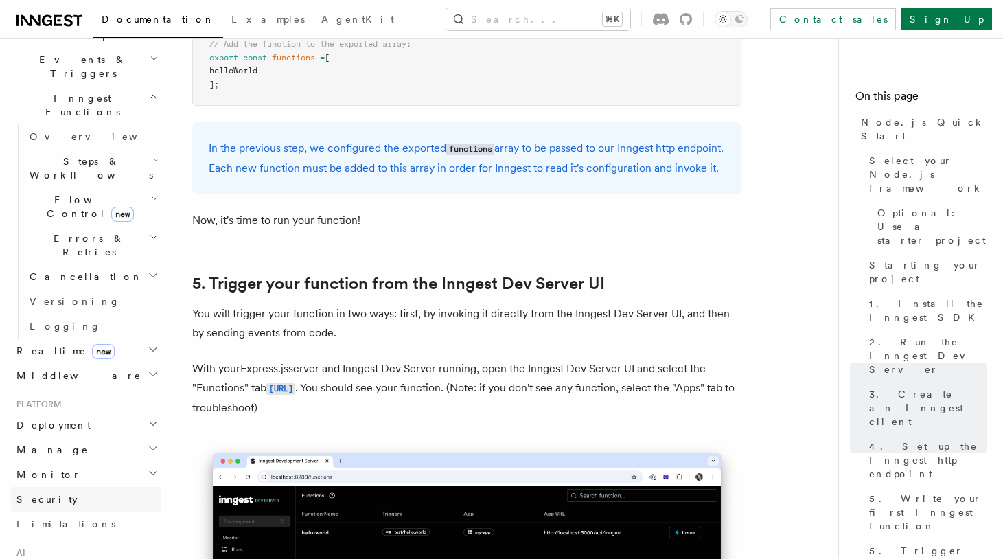
scroll to position [347, 0]
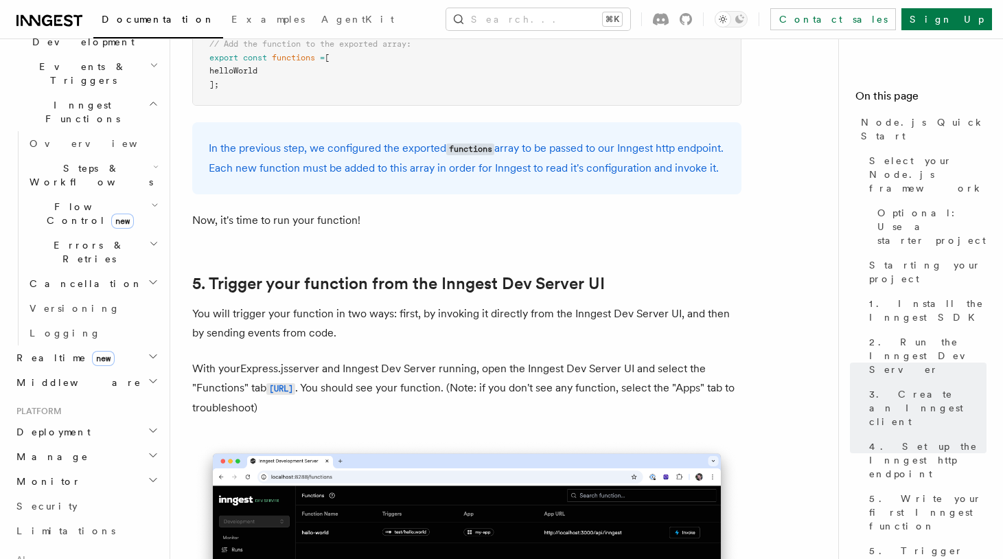
click at [86, 419] on h2 "Deployment" at bounding box center [86, 431] width 150 height 25
click at [84, 419] on h2 "Deployment" at bounding box center [86, 431] width 150 height 25
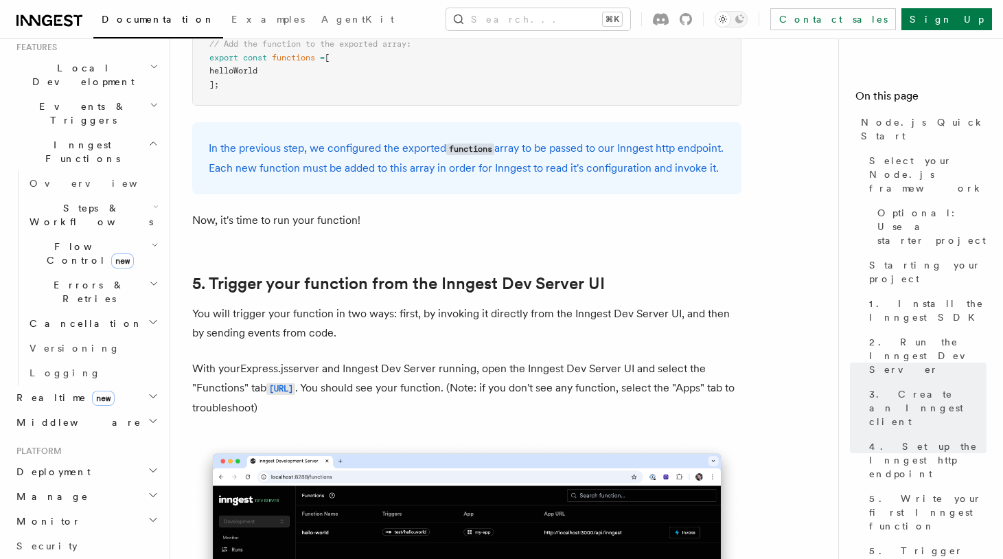
scroll to position [301, 0]
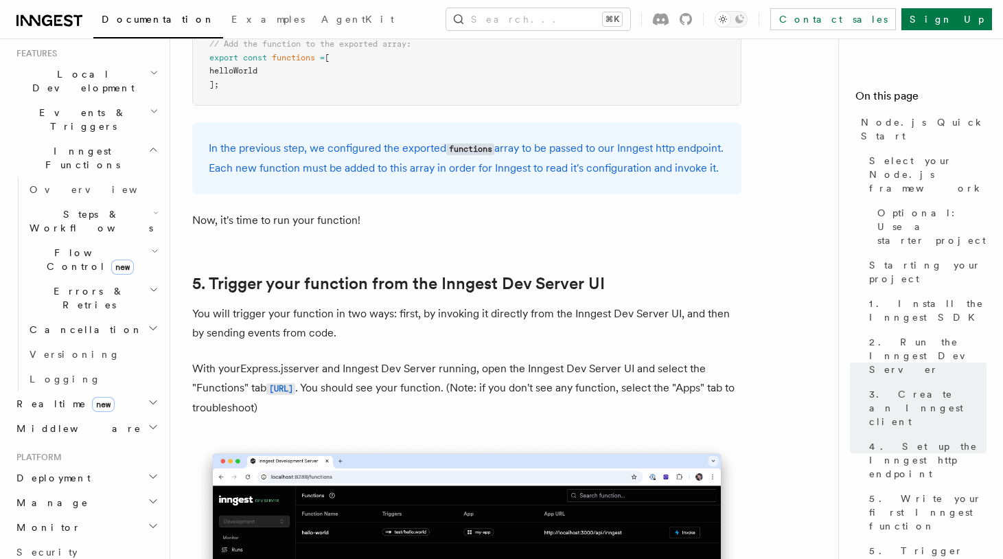
click at [72, 416] on h2 "Middleware" at bounding box center [86, 428] width 150 height 25
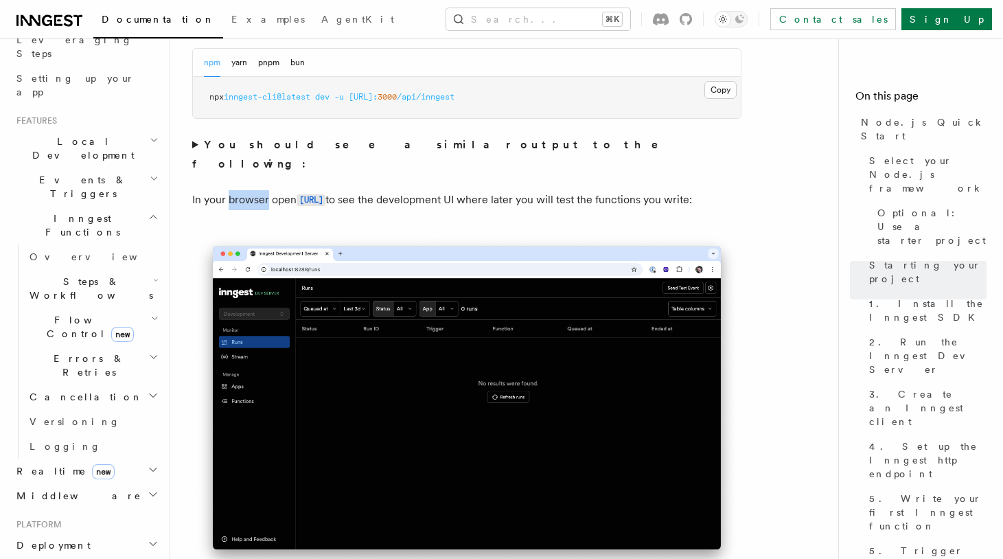
scroll to position [539, 0]
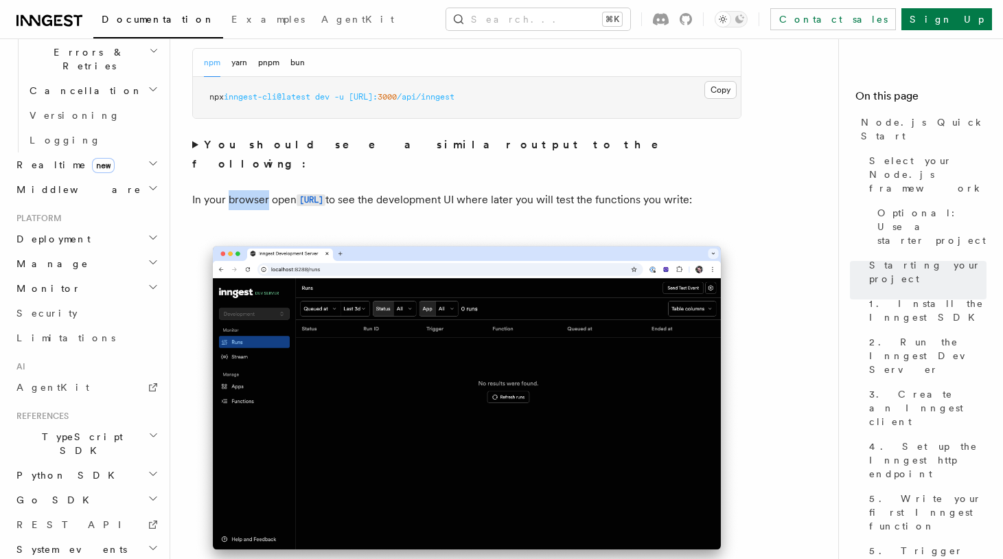
click at [91, 424] on h2 "TypeScript SDK" at bounding box center [86, 443] width 150 height 38
click at [68, 487] on link "Create the client" at bounding box center [92, 506] width 137 height 38
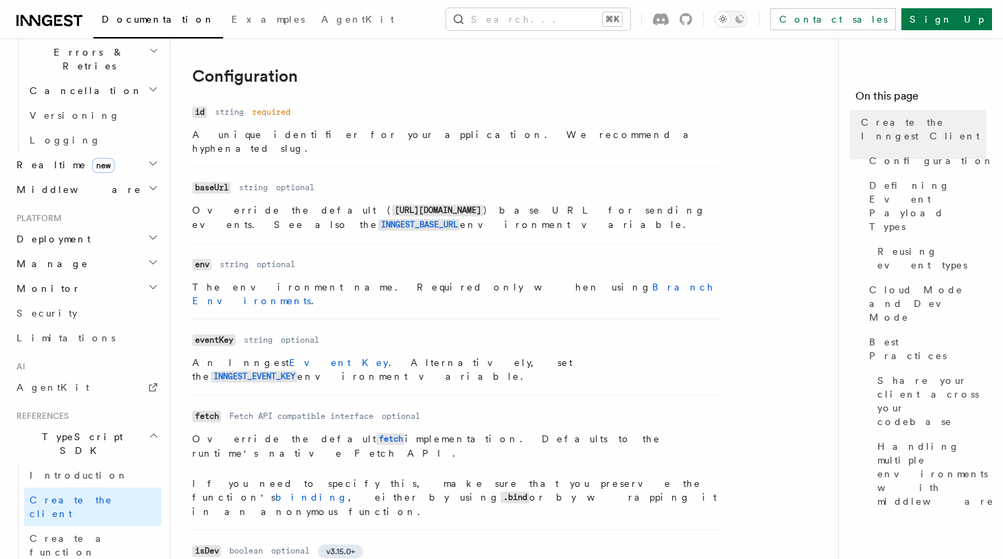
scroll to position [314, 0]
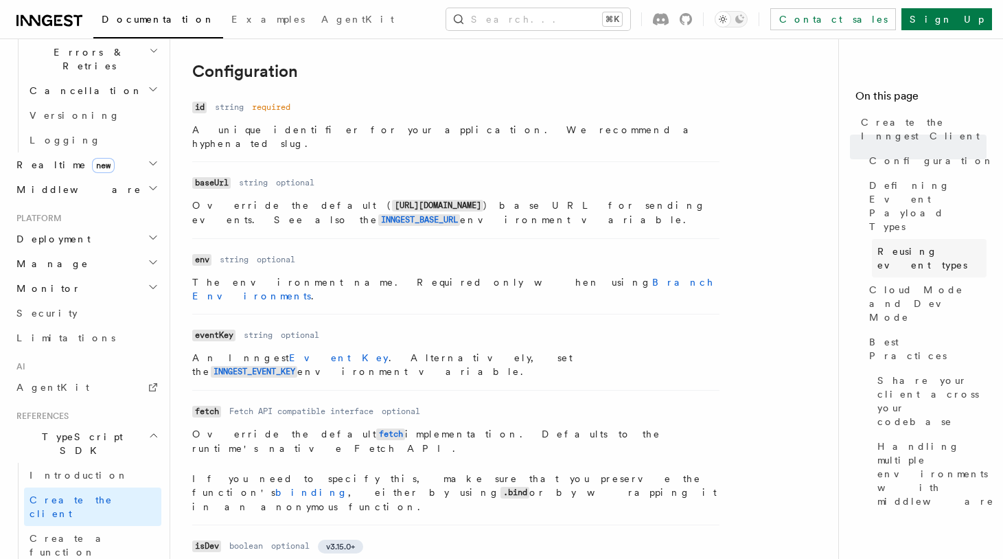
click at [929, 244] on span "Reusing event types" at bounding box center [931, 257] width 109 height 27
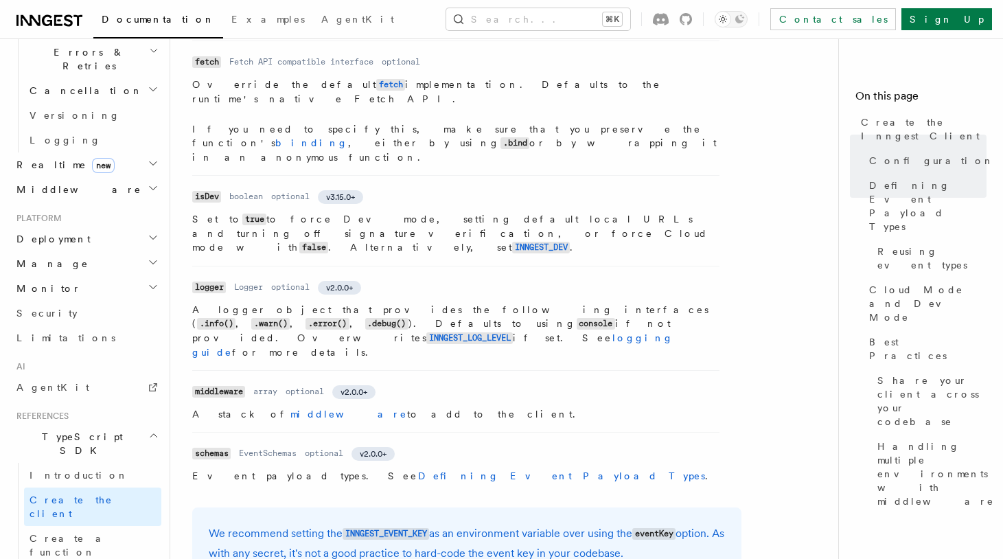
scroll to position [635, 0]
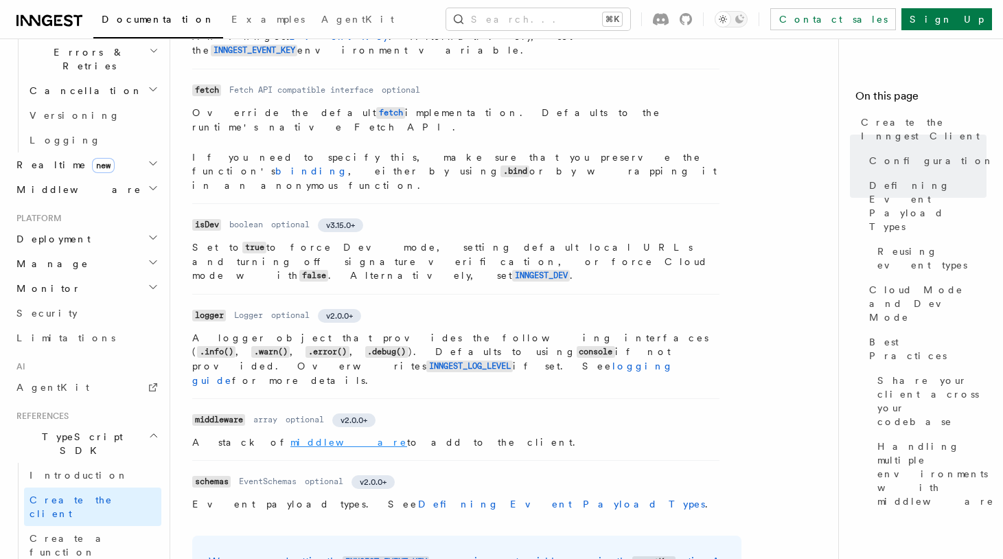
click at [290, 437] on link "middleware" at bounding box center [348, 442] width 117 height 11
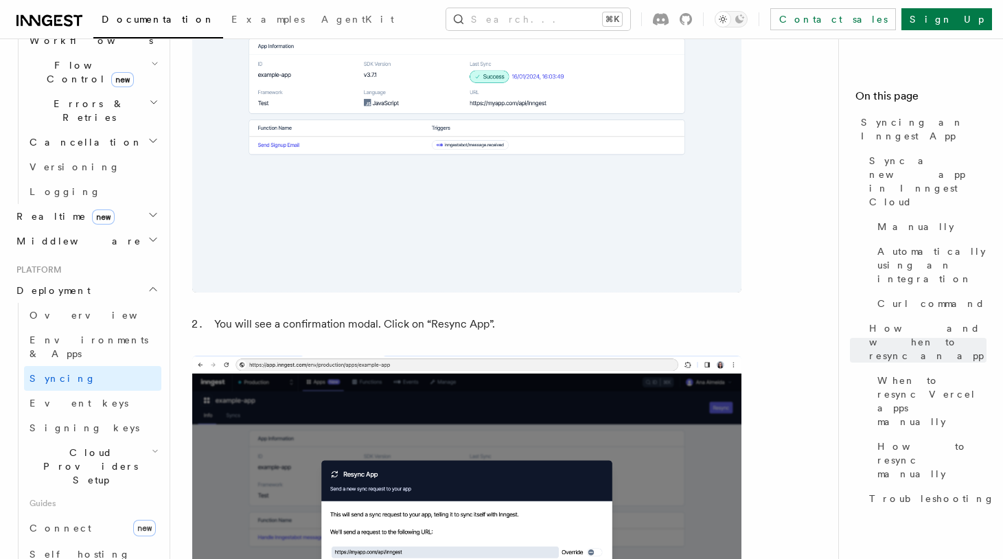
scroll to position [762, 0]
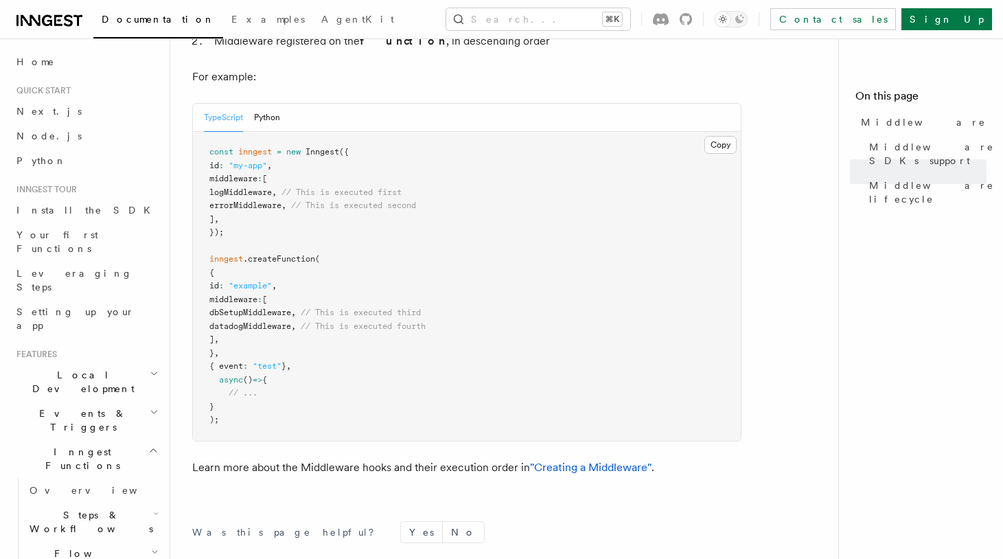
scroll to position [726, 0]
click at [291, 306] on span "dbSetupMiddleware" at bounding box center [250, 311] width 82 height 10
click at [334, 276] on pre "const inngest = new Inngest ({ id : "my-app" , middleware : [ logMiddleware , /…" at bounding box center [467, 284] width 548 height 309
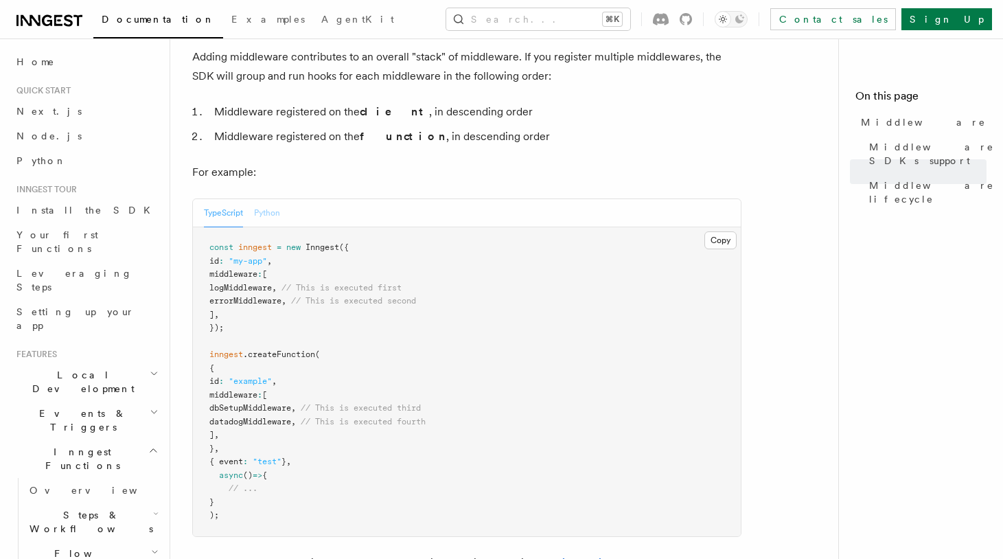
click at [269, 199] on button "Python" at bounding box center [267, 213] width 26 height 28
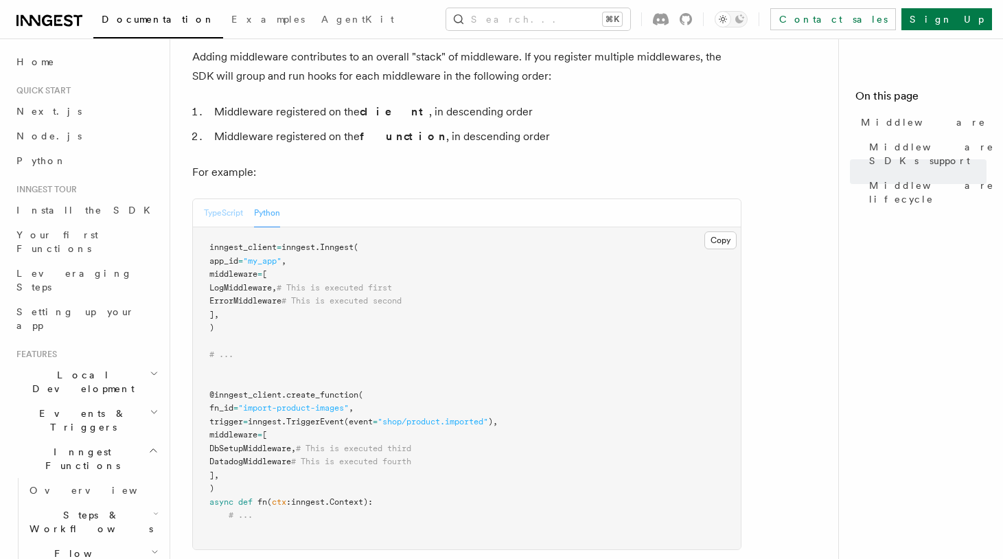
click at [233, 199] on button "TypeScript" at bounding box center [223, 213] width 39 height 28
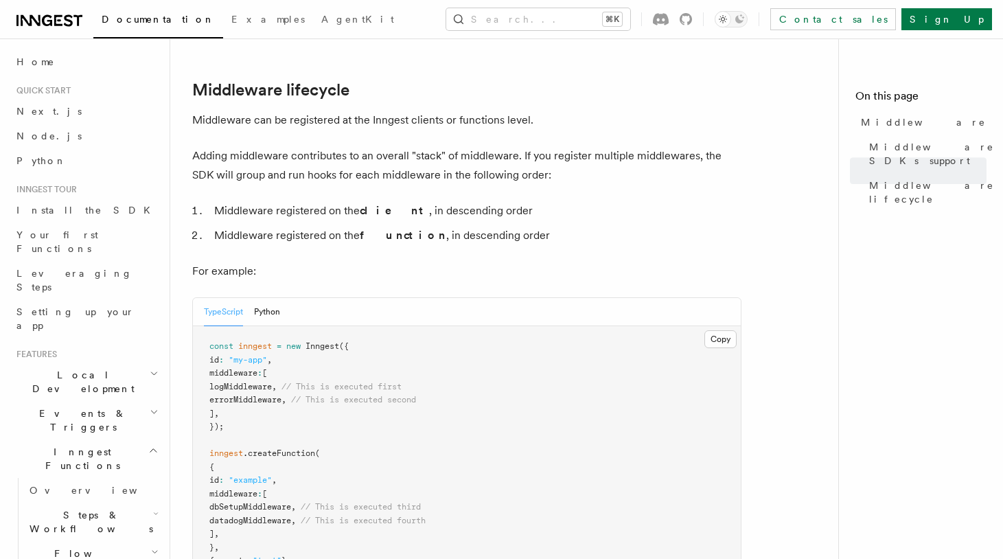
scroll to position [491, 0]
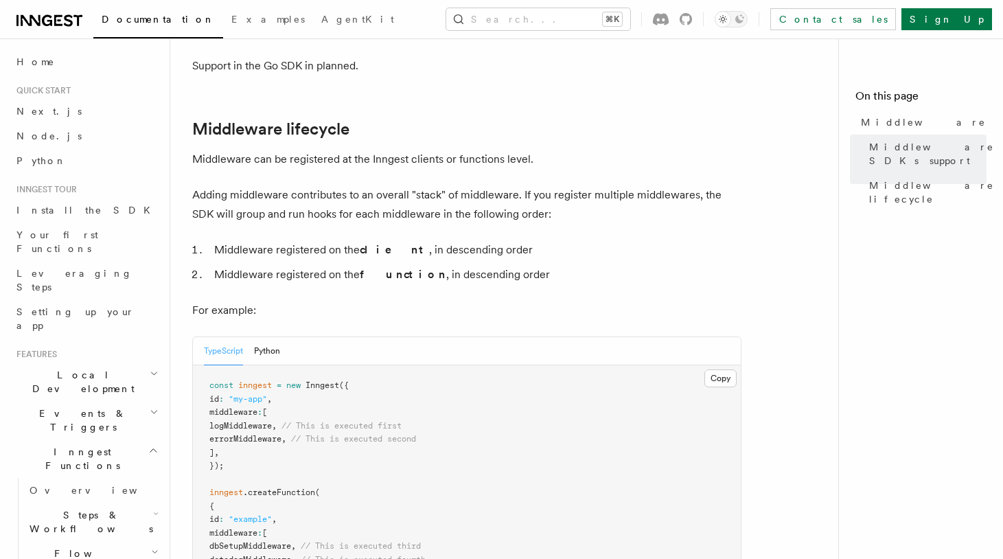
click at [291, 240] on ol "Middleware registered on the client , in descending order Middleware registered…" at bounding box center [466, 262] width 549 height 44
click at [301, 254] on article "Features Middleware Middleware allows your code to run at various points in an …" at bounding box center [509, 276] width 635 height 1414
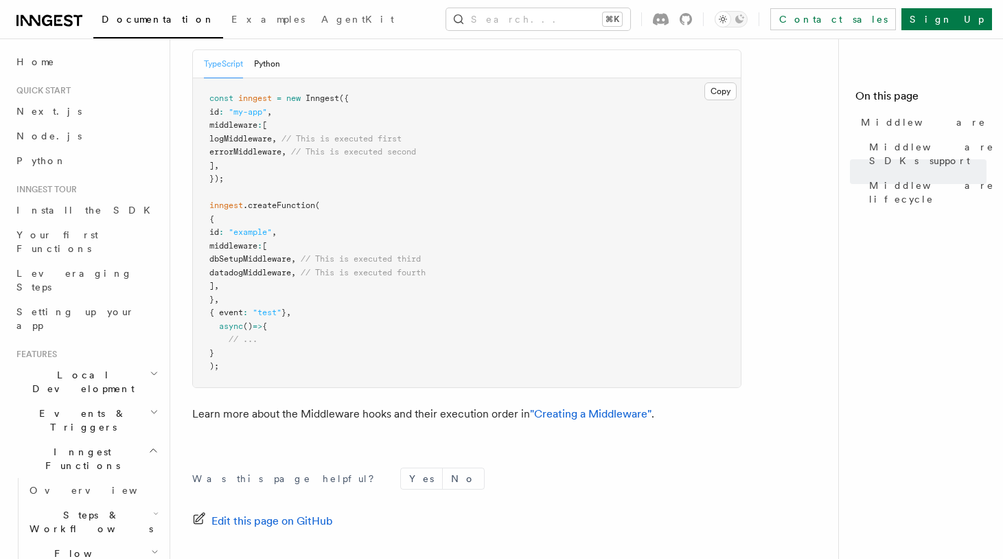
scroll to position [753, 0]
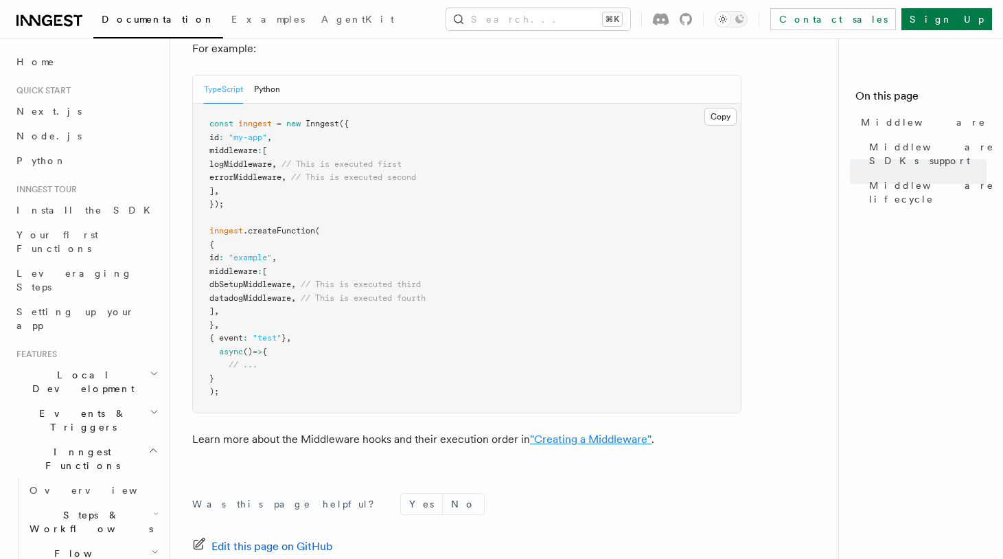
click at [550, 432] on link ""Creating a Middleware"" at bounding box center [590, 438] width 121 height 13
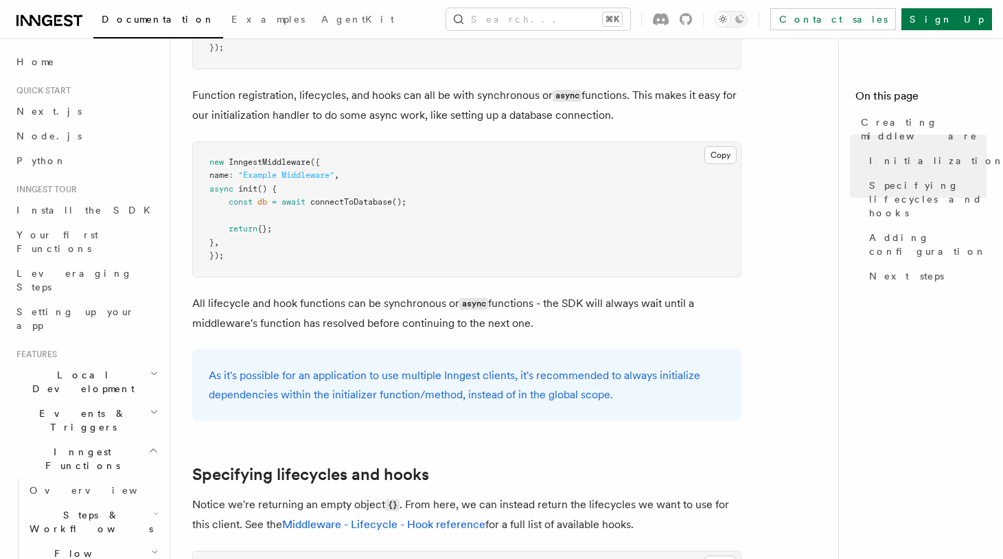
scroll to position [725, 0]
click at [322, 198] on pre "new InngestMiddleware ({ name : "Example Middleware" , async init () { const db…" at bounding box center [467, 210] width 548 height 135
click at [331, 230] on pre "new InngestMiddleware ({ name : "Example Middleware" , async init () { const db…" at bounding box center [467, 210] width 548 height 135
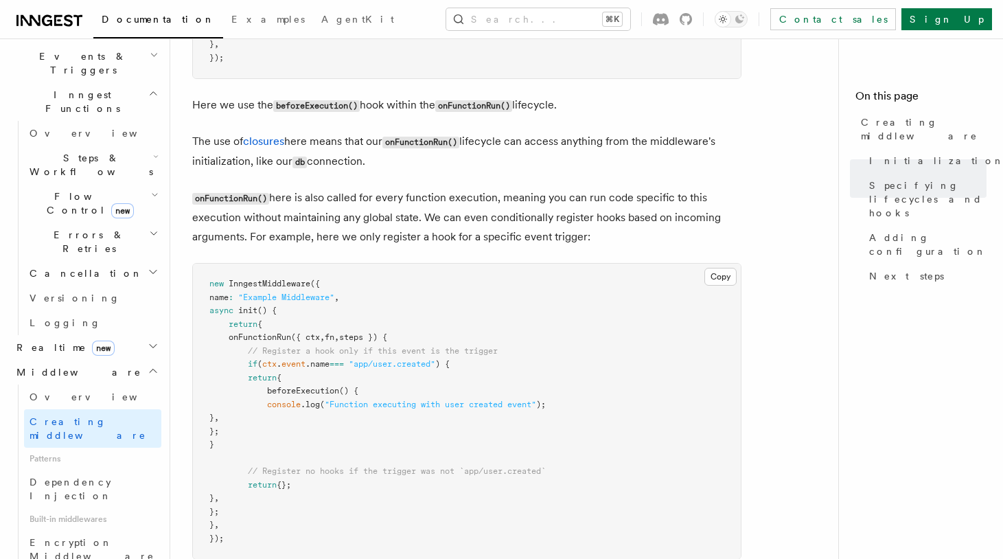
scroll to position [500, 0]
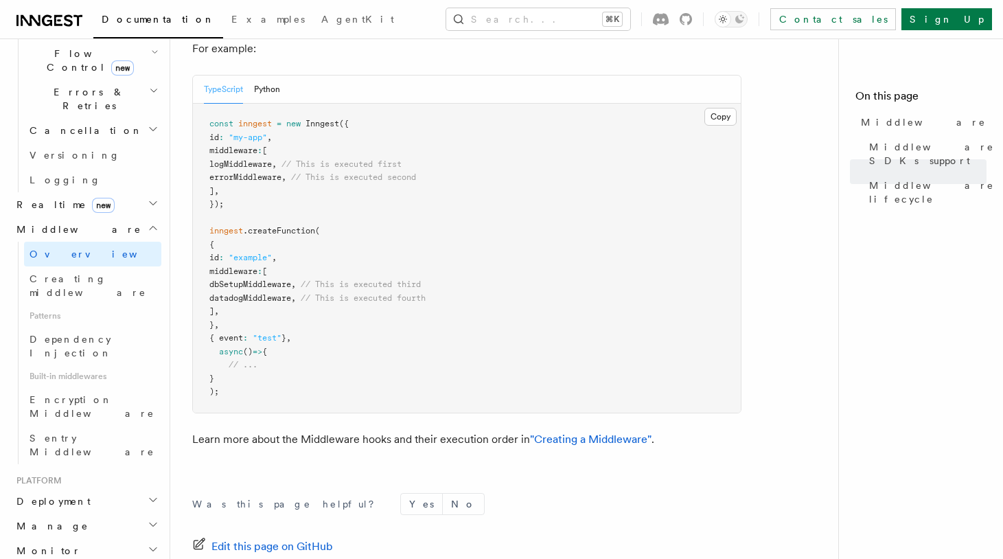
scroll to position [715, 0]
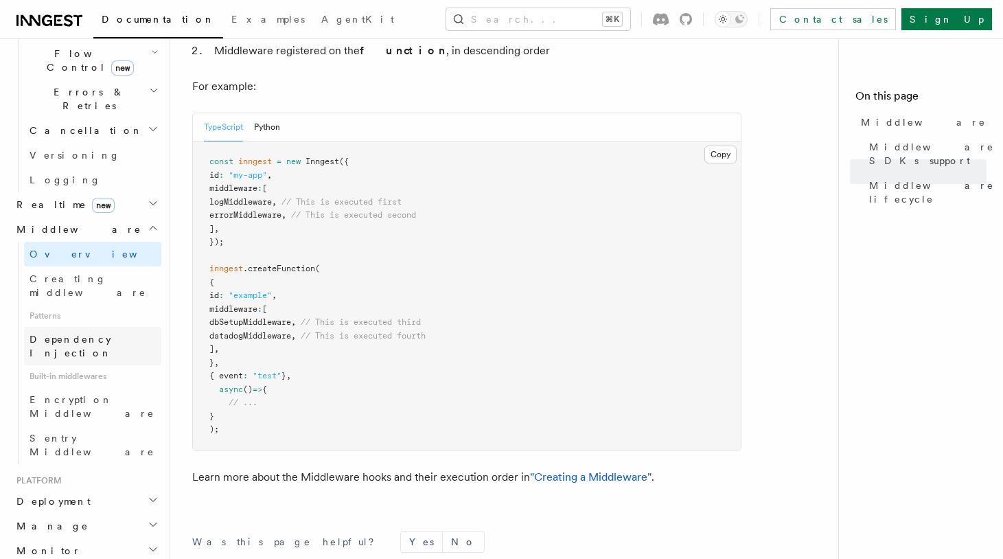
click at [90, 334] on span "Dependency Injection" at bounding box center [71, 346] width 82 height 25
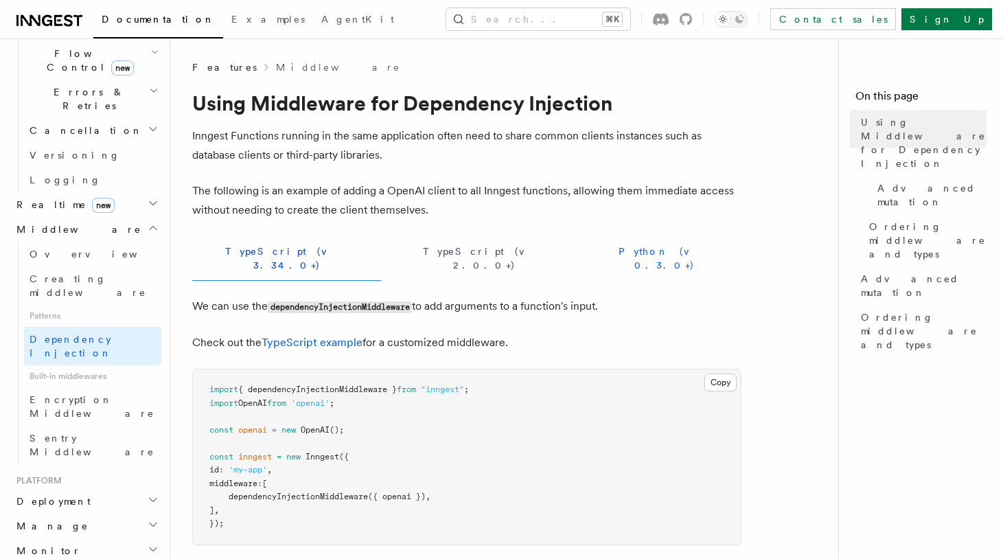
scroll to position [135, 0]
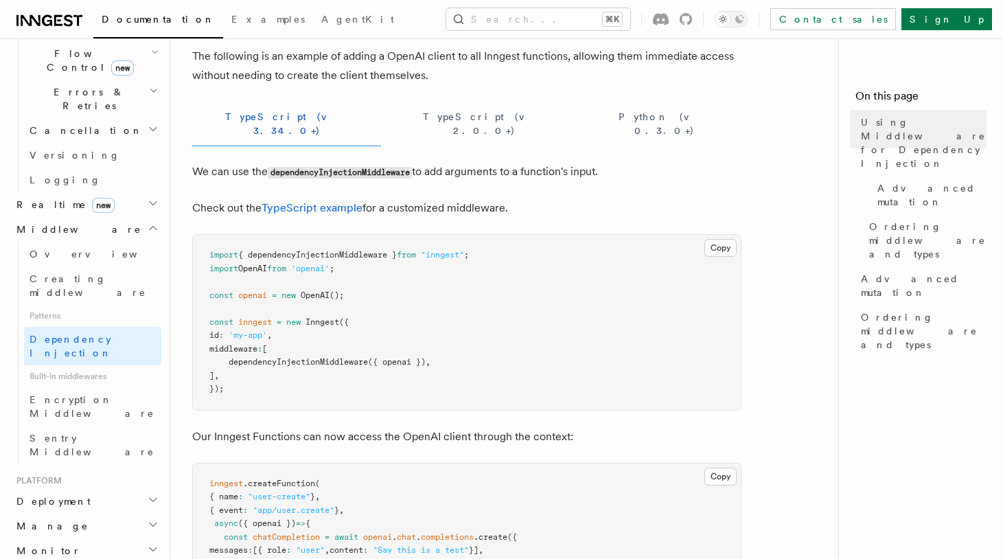
click at [347, 250] on span "{ dependencyInjectionMiddleware }" at bounding box center [317, 255] width 159 height 10
click at [437, 317] on pre "import { dependencyInjectionMiddleware } from "inngest" ; import OpenAI from 'o…" at bounding box center [467, 322] width 548 height 175
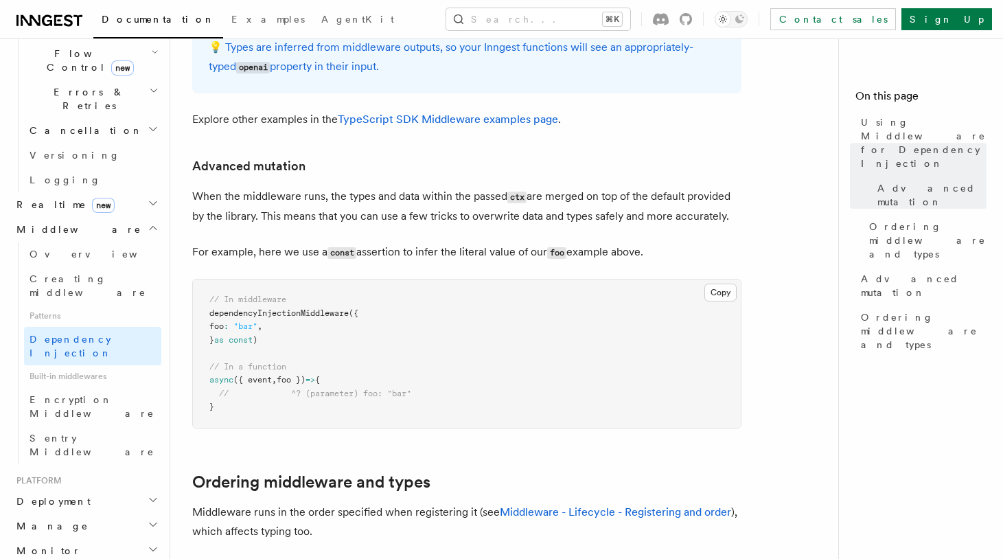
scroll to position [482, 0]
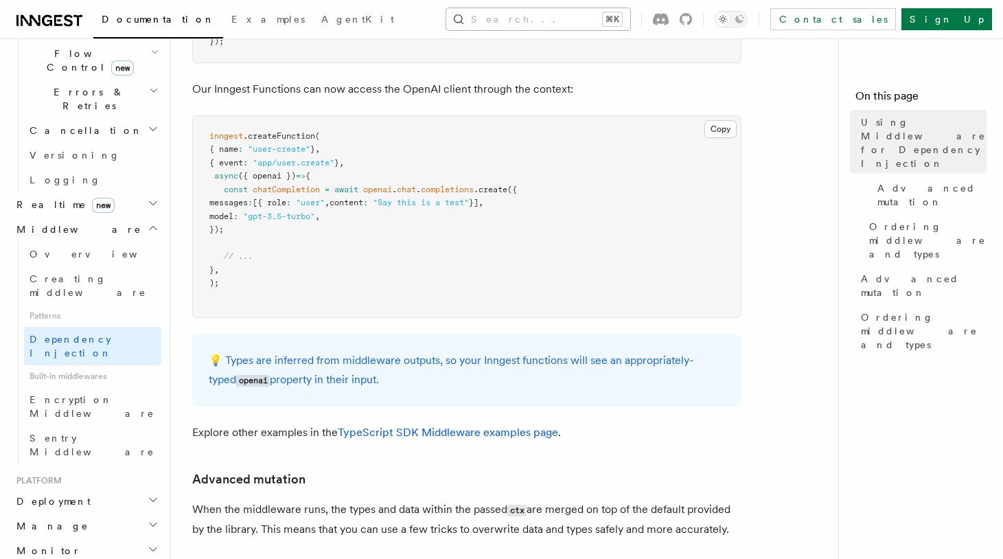
click at [495, 17] on button "Search... ⌘K" at bounding box center [538, 19] width 184 height 22
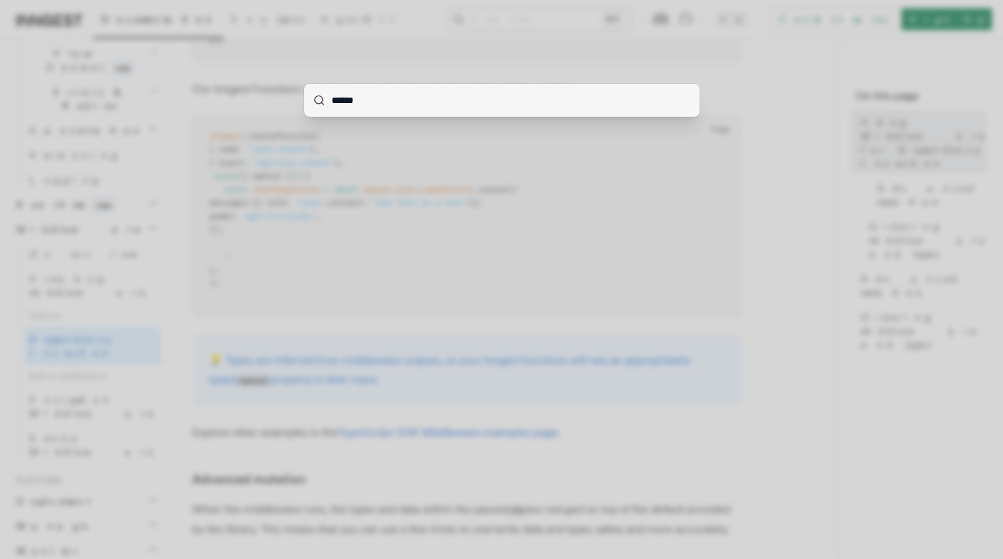
type input "*******"
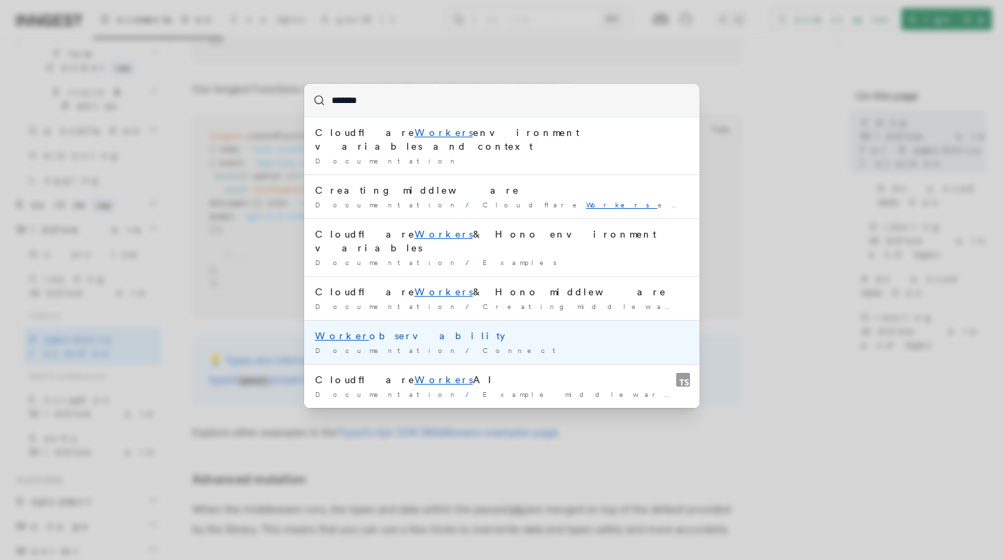
click at [452, 329] on div "Worker observability" at bounding box center [501, 336] width 373 height 14
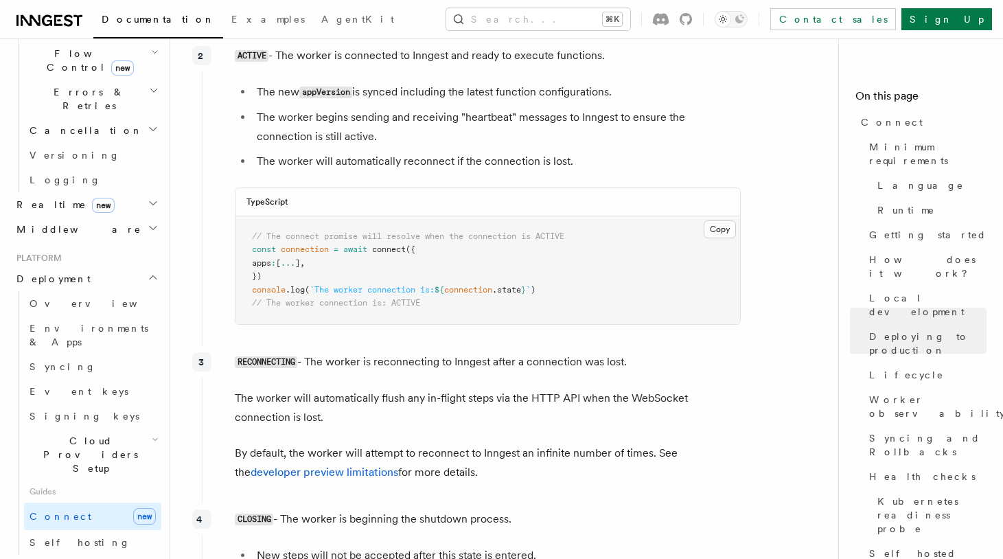
scroll to position [3314, 0]
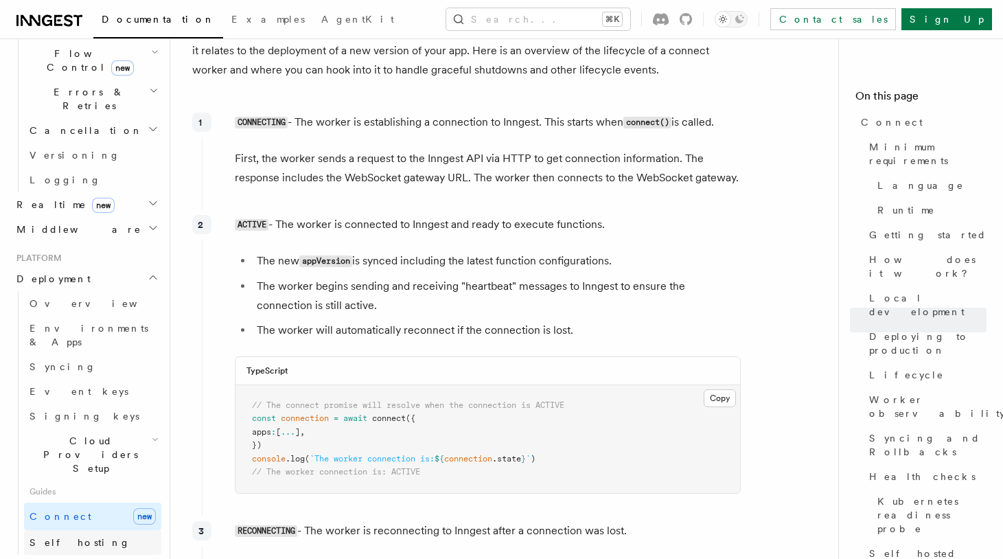
click at [121, 530] on link "Self hosting" at bounding box center [92, 542] width 137 height 25
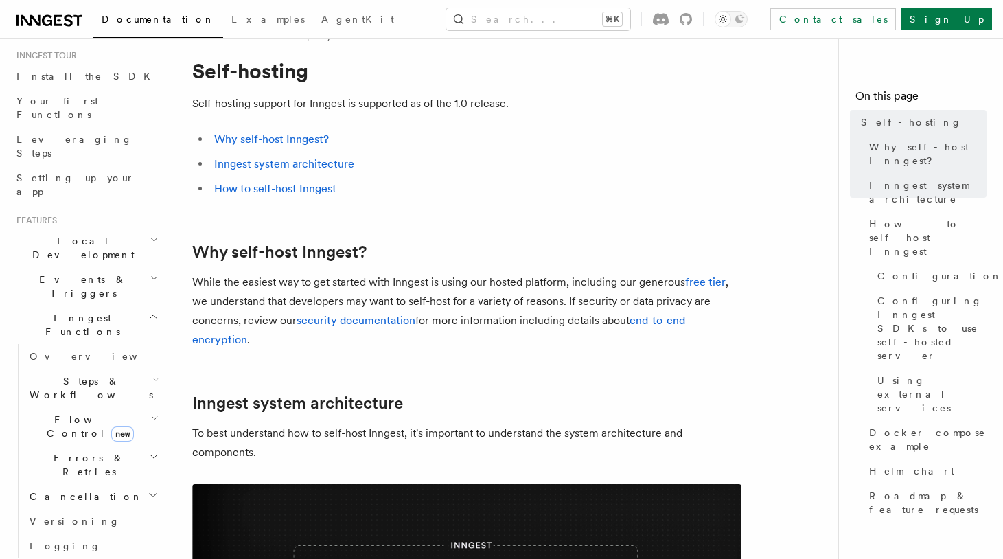
scroll to position [1635, 0]
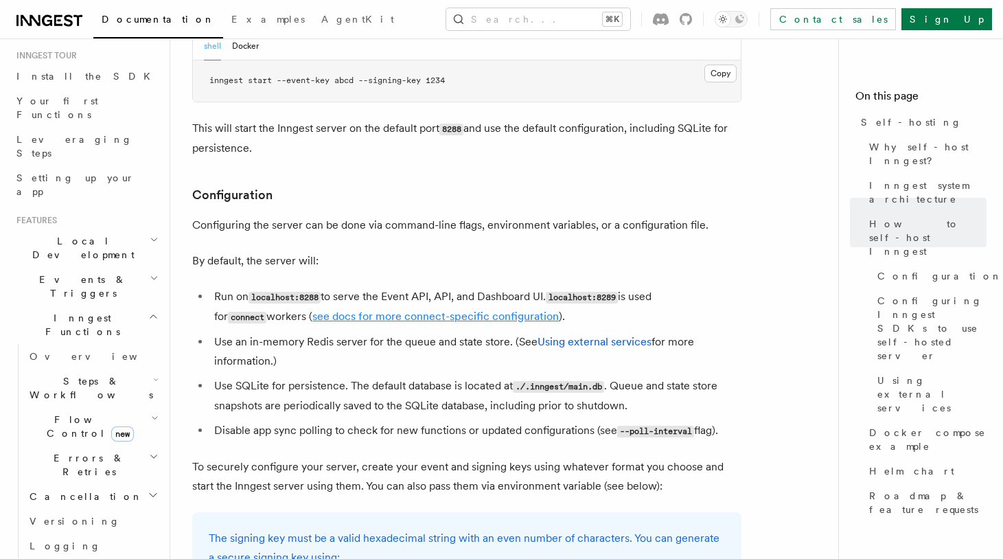
click at [436, 310] on link "see docs for more connect-specific configuration" at bounding box center [435, 316] width 246 height 13
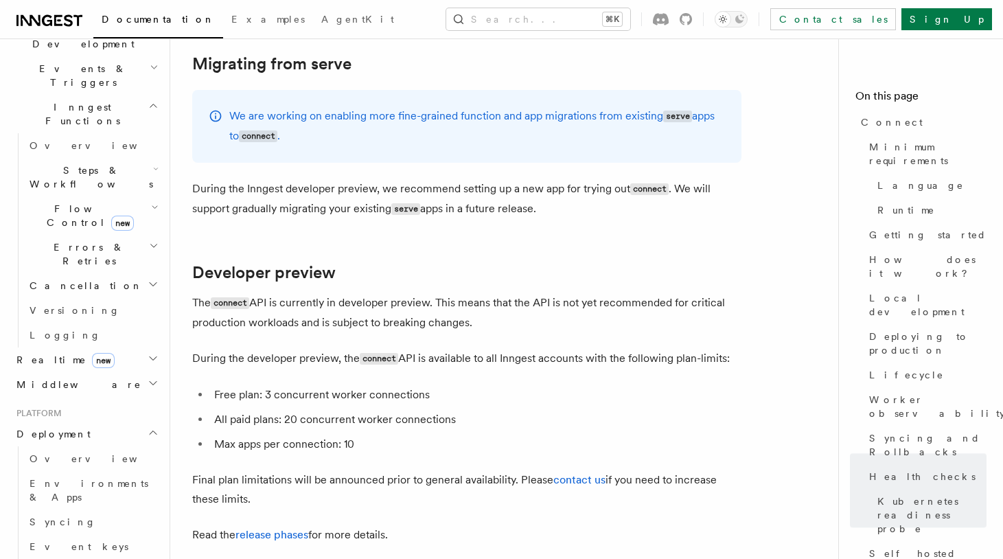
scroll to position [7389, 0]
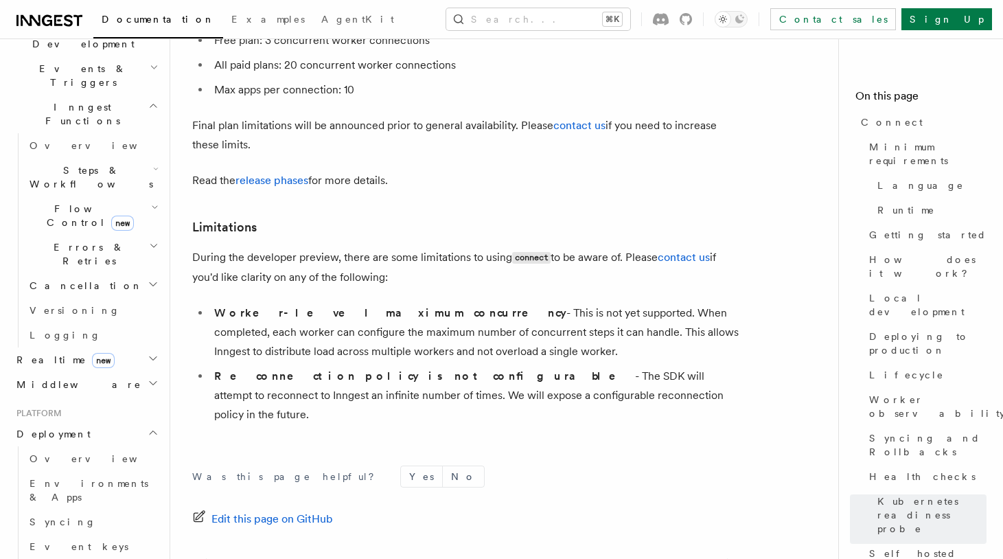
click at [337, 465] on footer "Was this page helpful? Yes No Edit this page on GitHub Previous Cloud Provider …" at bounding box center [466, 563] width 549 height 196
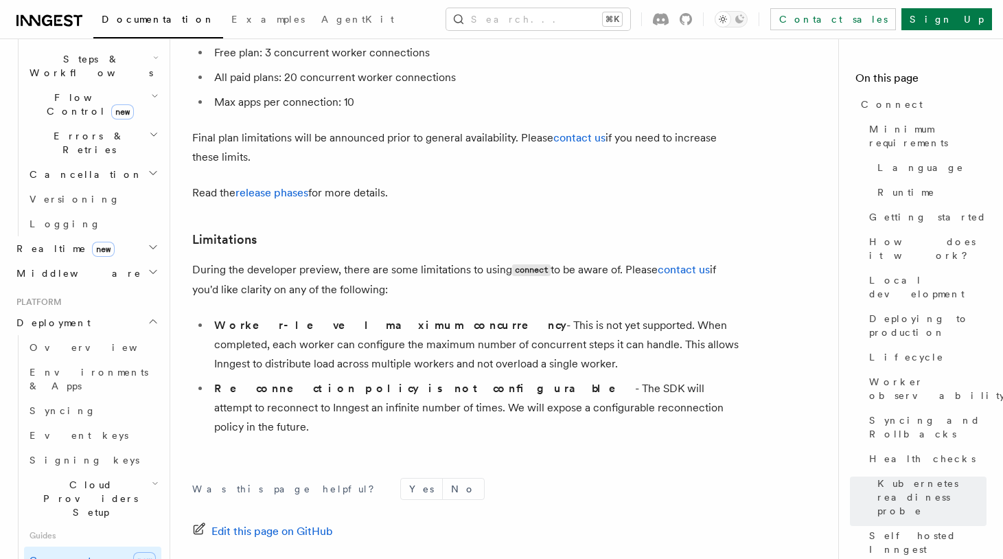
scroll to position [7623, 0]
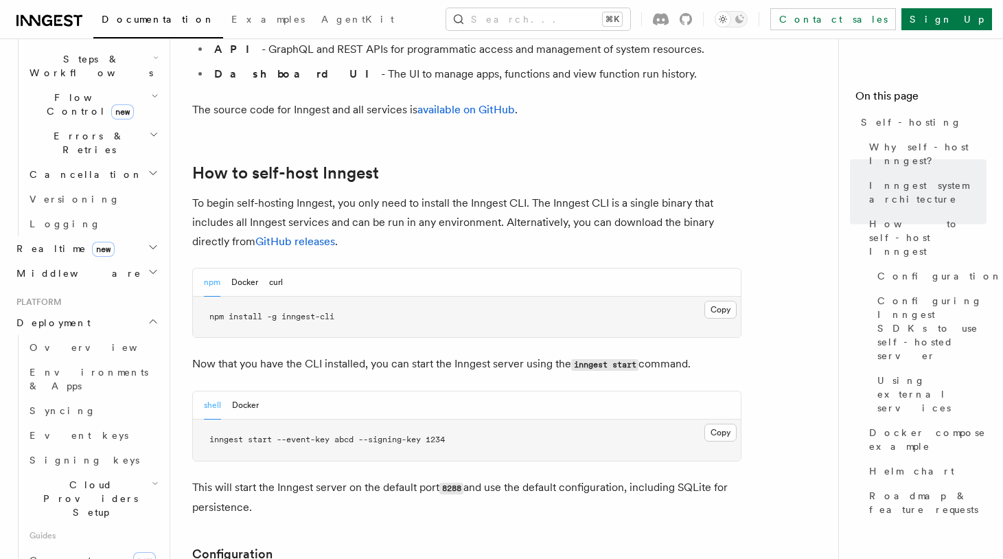
scroll to position [1385, 0]
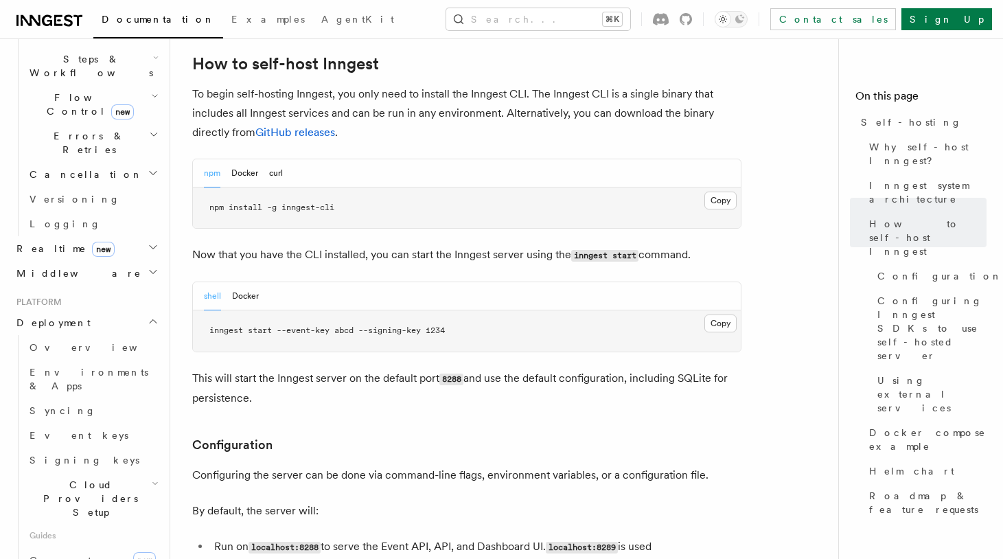
click at [311, 202] on span "npm install -g inngest-cli" at bounding box center [271, 207] width 125 height 10
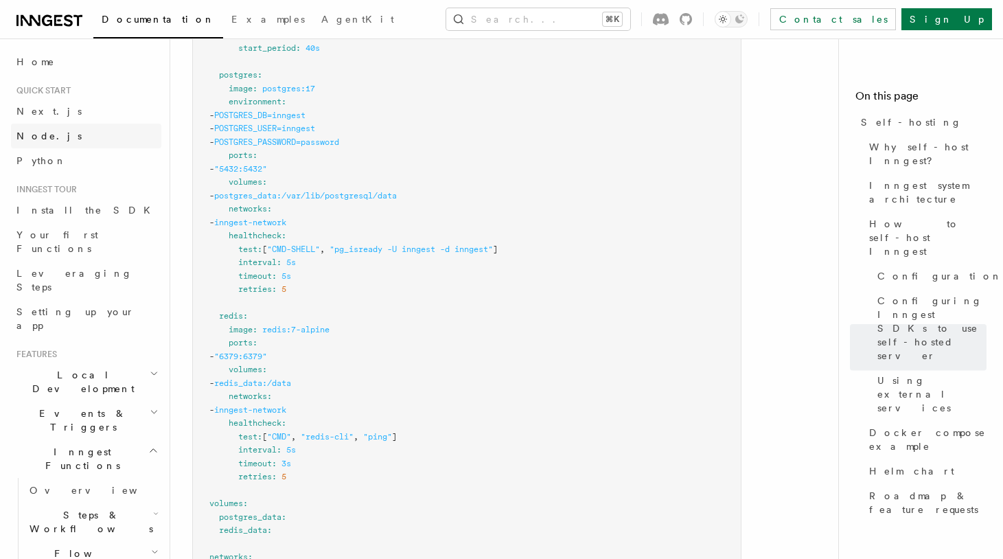
scroll to position [4042, 0]
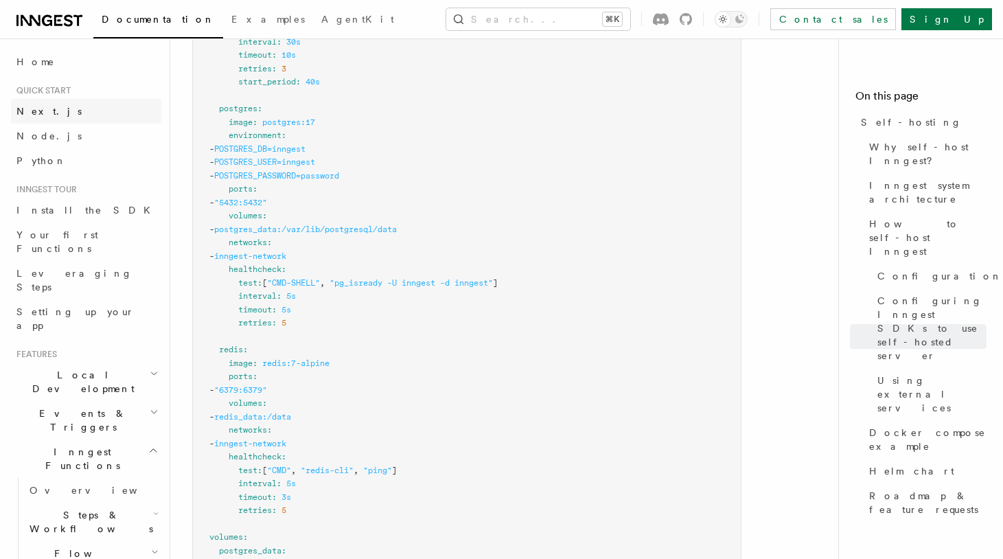
click at [36, 104] on span "Next.js" at bounding box center [48, 111] width 65 height 14
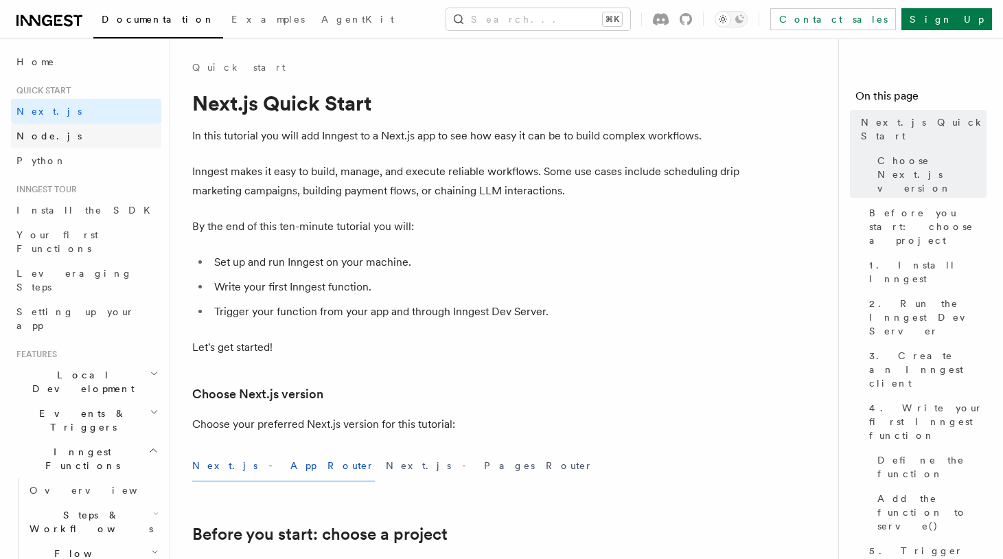
click at [43, 139] on span "Node.js" at bounding box center [48, 135] width 65 height 11
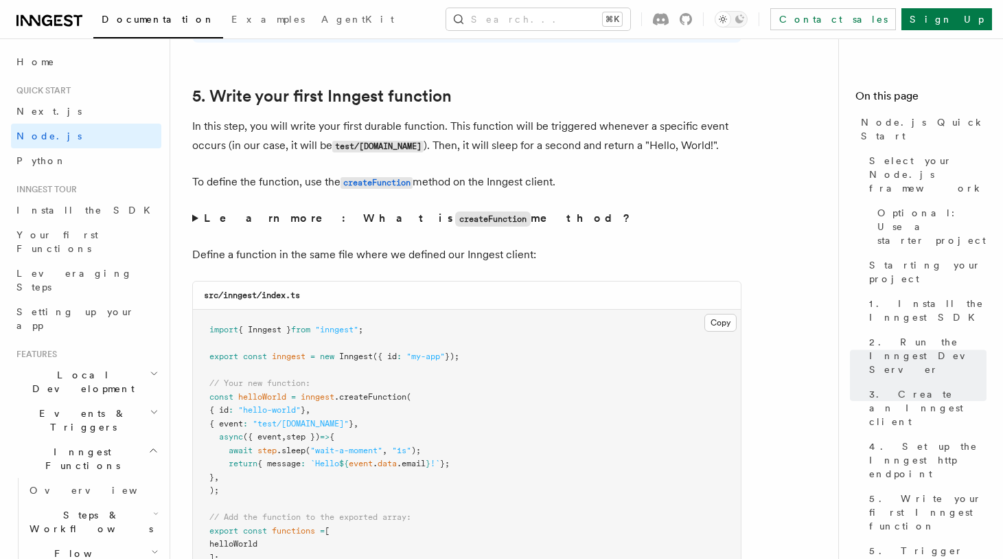
scroll to position [2515, 0]
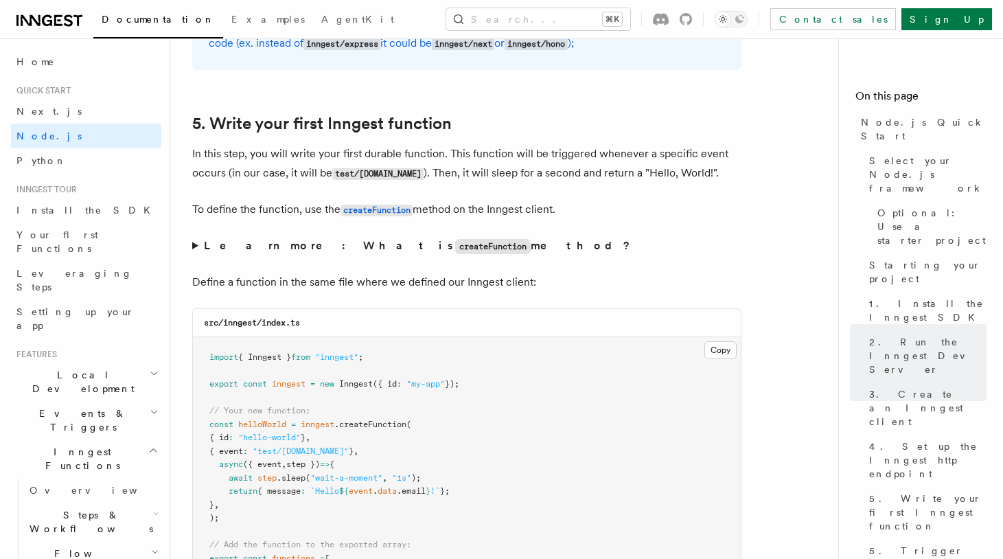
click at [283, 456] on span ""test/hello.world"" at bounding box center [301, 451] width 96 height 10
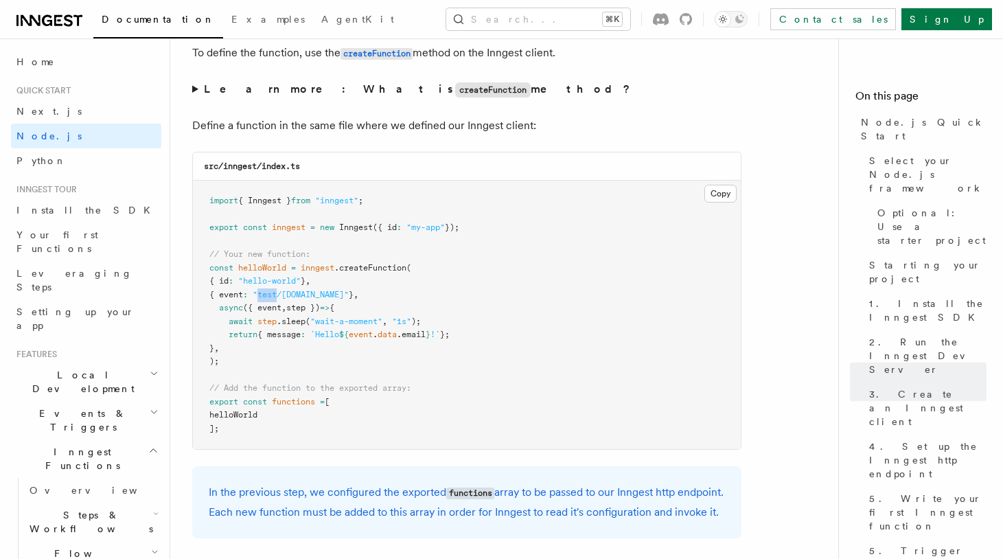
scroll to position [2675, 0]
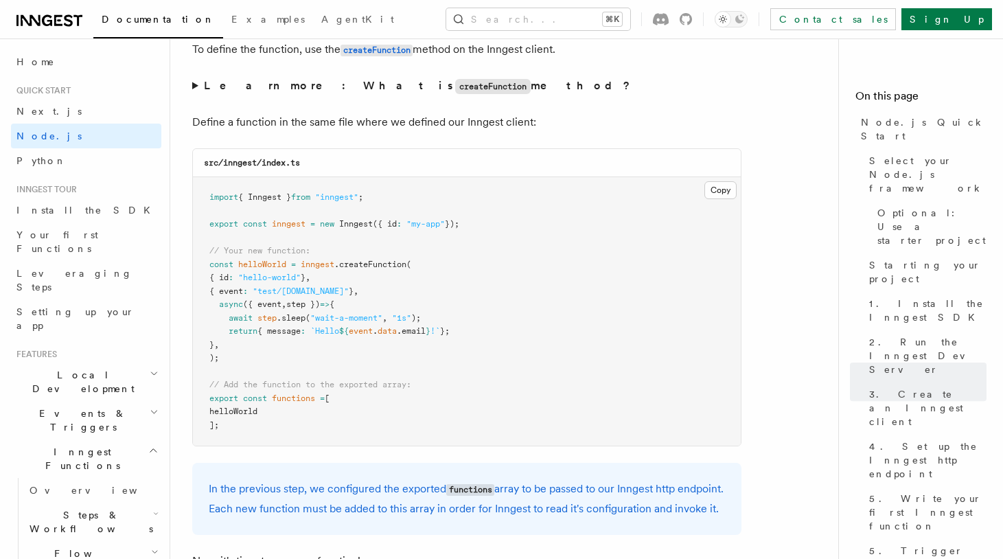
click at [294, 362] on pre "import { Inngest } from "inngest" ; export const inngest = new Inngest ({ id : …" at bounding box center [467, 311] width 548 height 268
click at [305, 344] on pre "import { Inngest } from "inngest" ; export const inngest = new Inngest ({ id : …" at bounding box center [467, 311] width 548 height 268
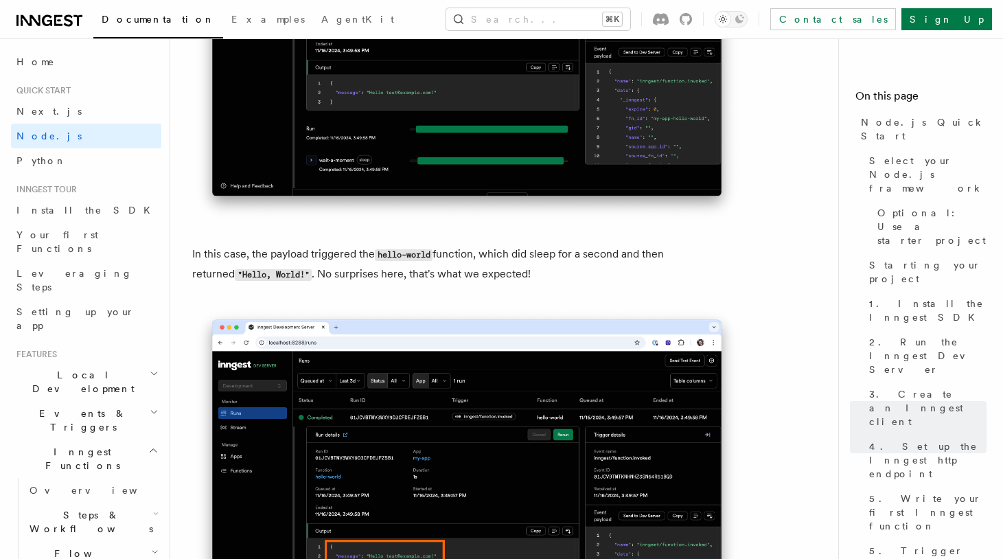
scroll to position [5371, 0]
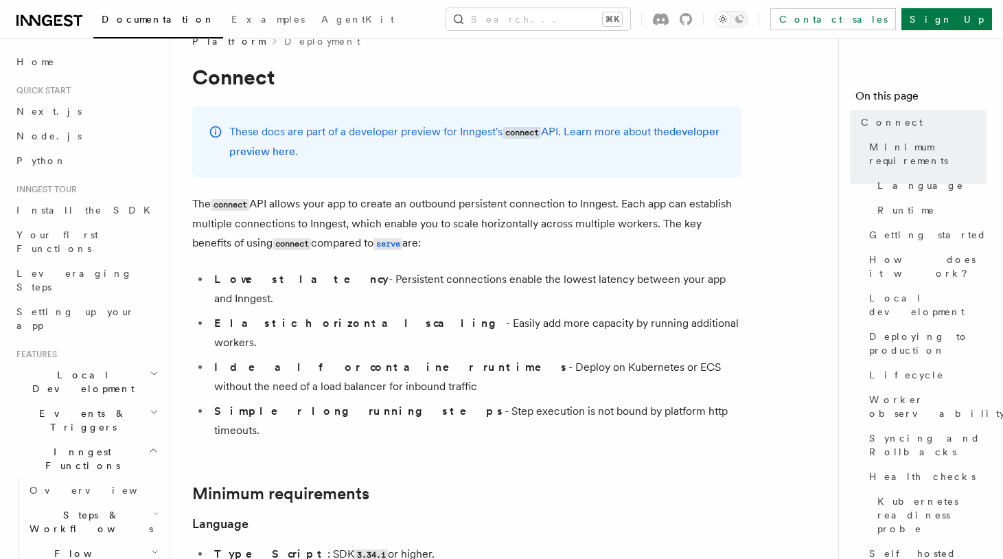
scroll to position [606, 0]
